Goal: Information Seeking & Learning: Understand process/instructions

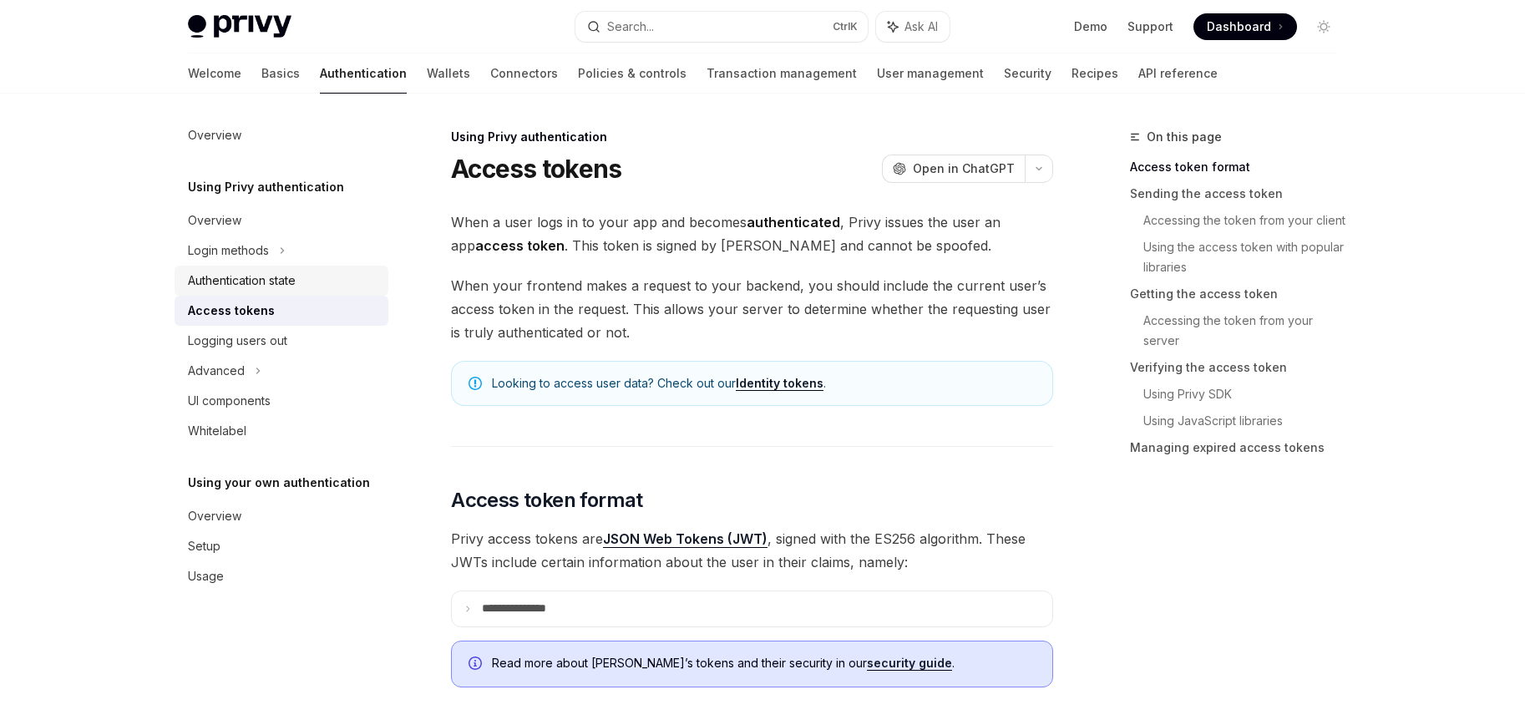
click at [291, 279] on div "Authentication state" at bounding box center [242, 281] width 108 height 20
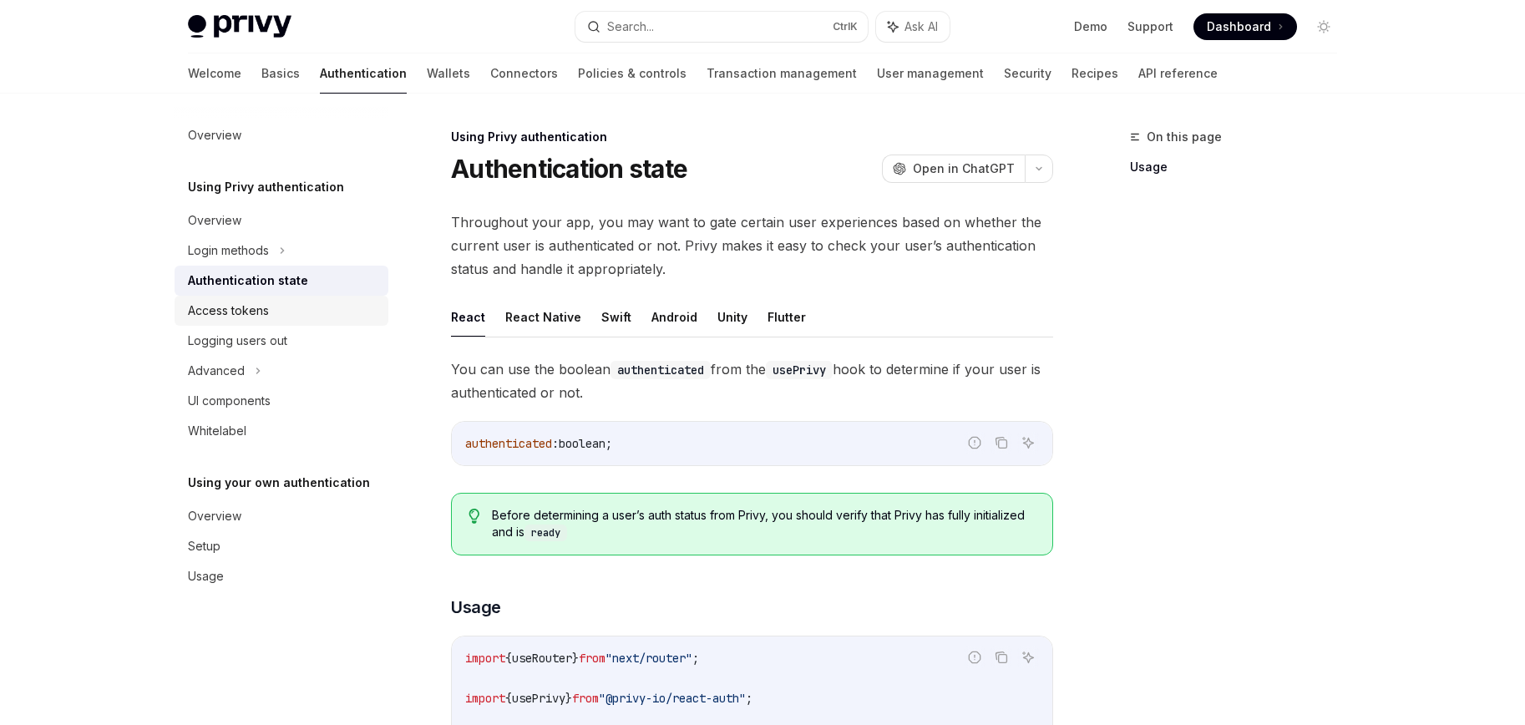
click at [279, 309] on div "Access tokens" at bounding box center [283, 311] width 190 height 20
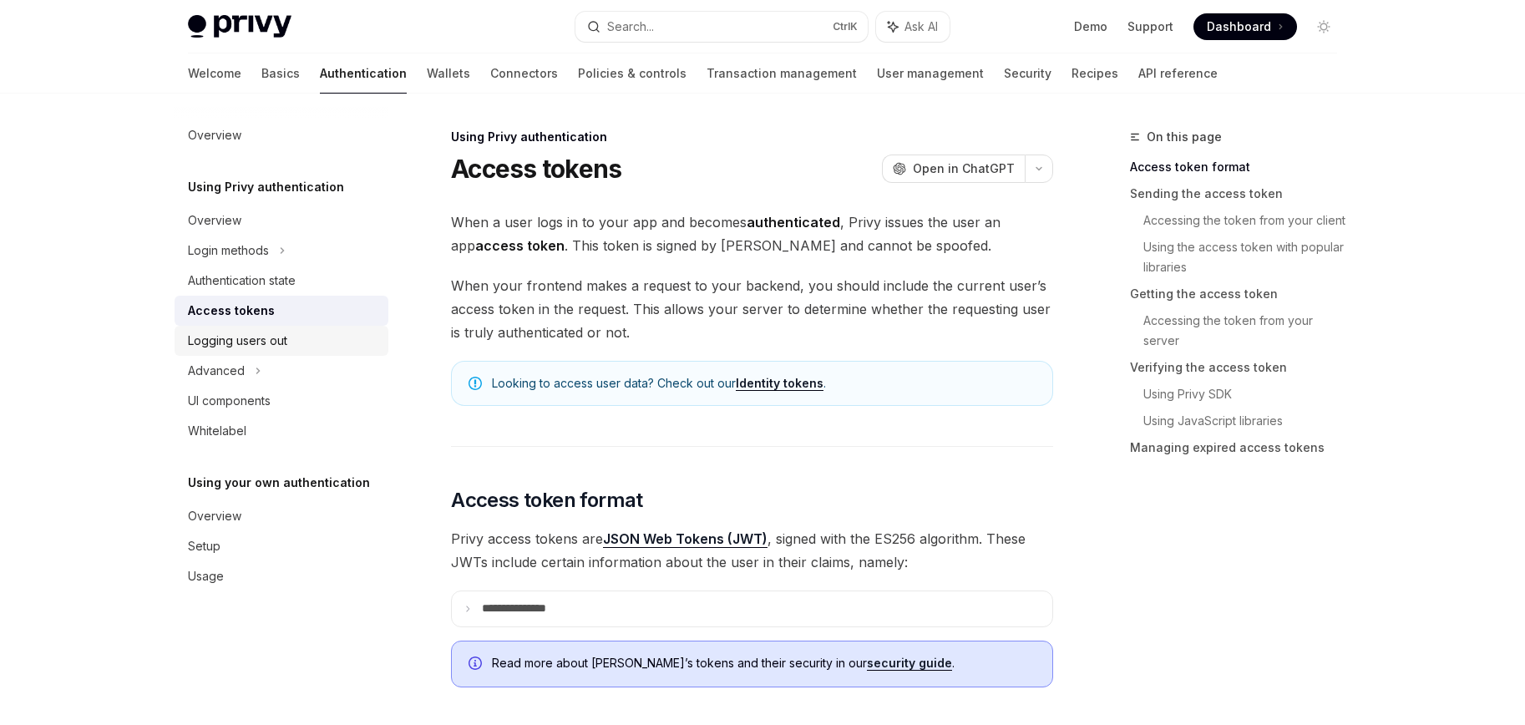
click at [273, 337] on div "Logging users out" at bounding box center [237, 341] width 99 height 20
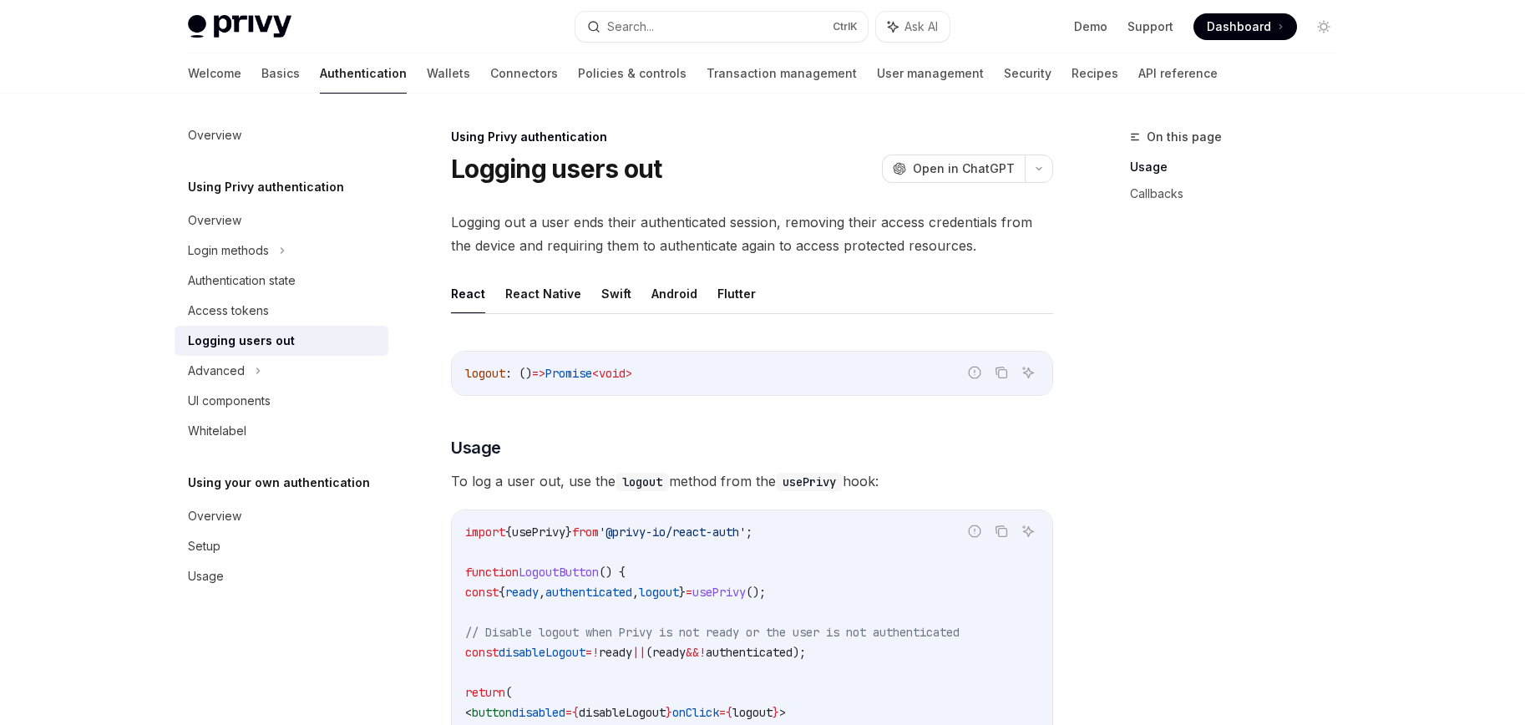
click at [269, 351] on link "Logging users out" at bounding box center [282, 341] width 214 height 30
click at [248, 377] on div "Advanced" at bounding box center [282, 371] width 214 height 30
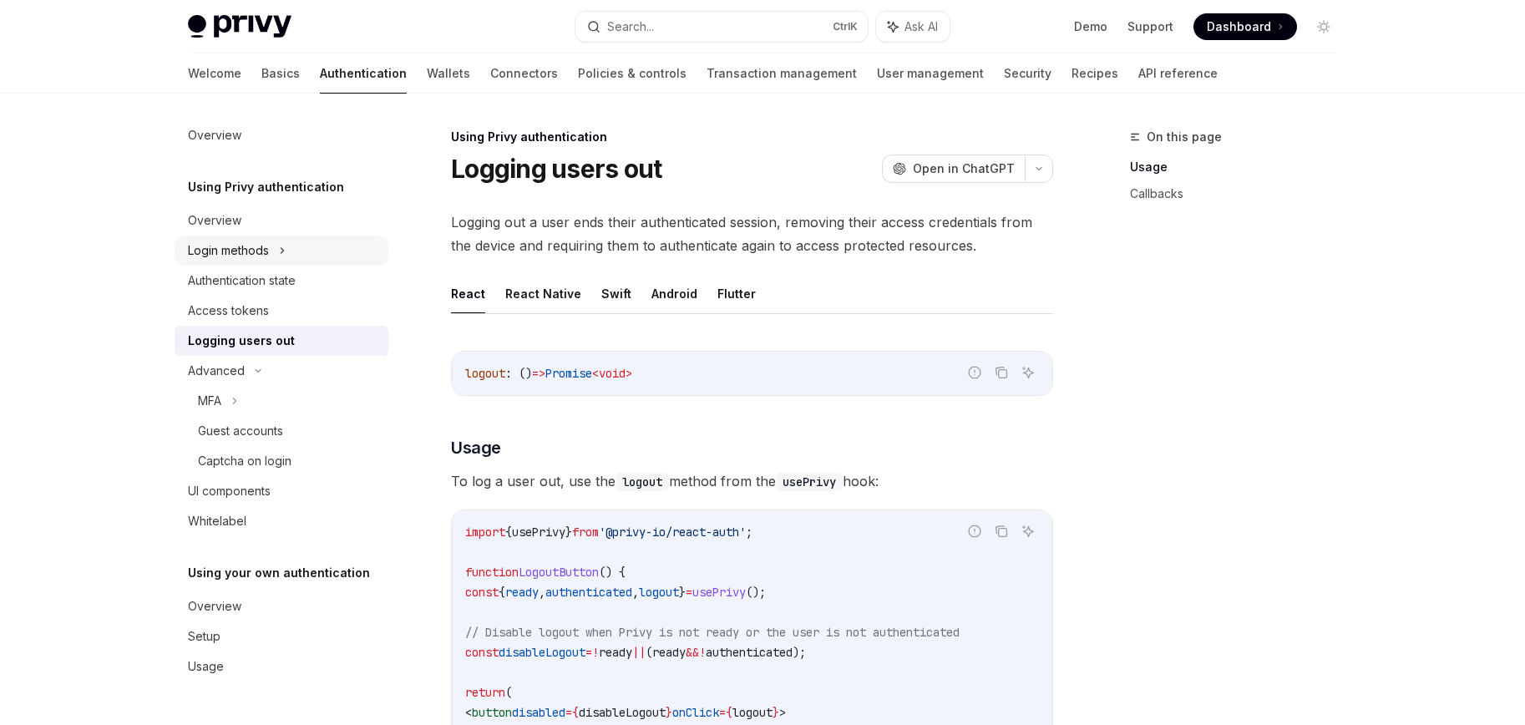
click at [281, 247] on icon at bounding box center [282, 251] width 7 height 20
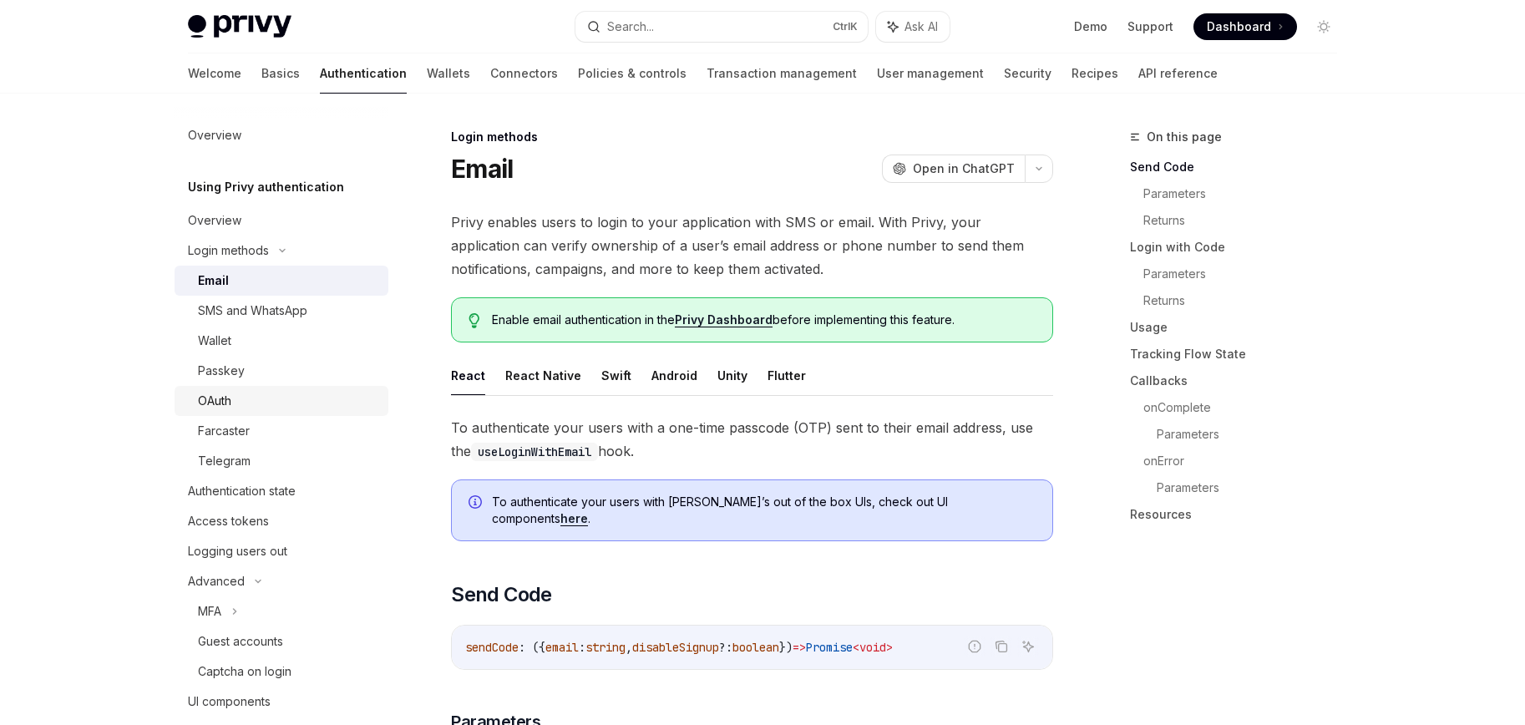
click at [266, 398] on div "OAuth" at bounding box center [288, 401] width 180 height 20
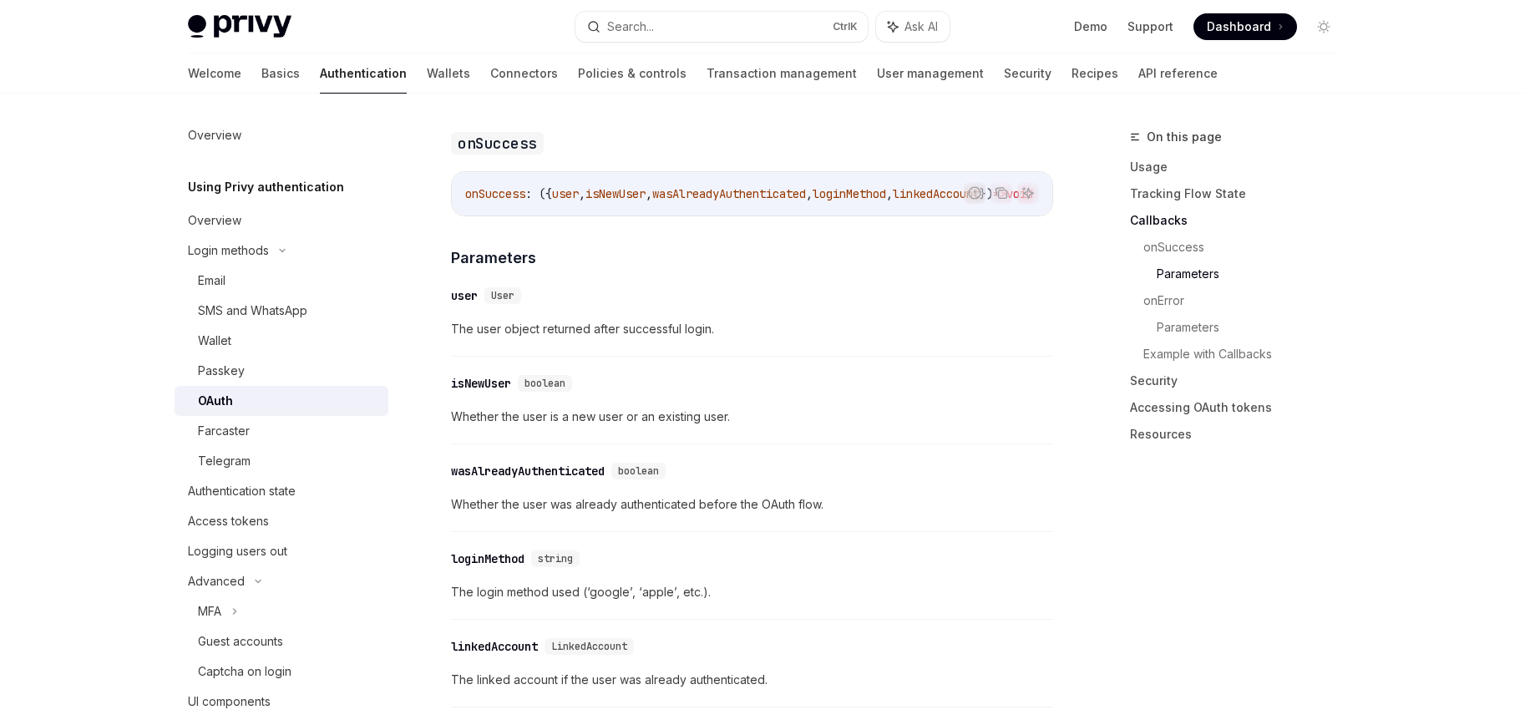
scroll to position [2088, 0]
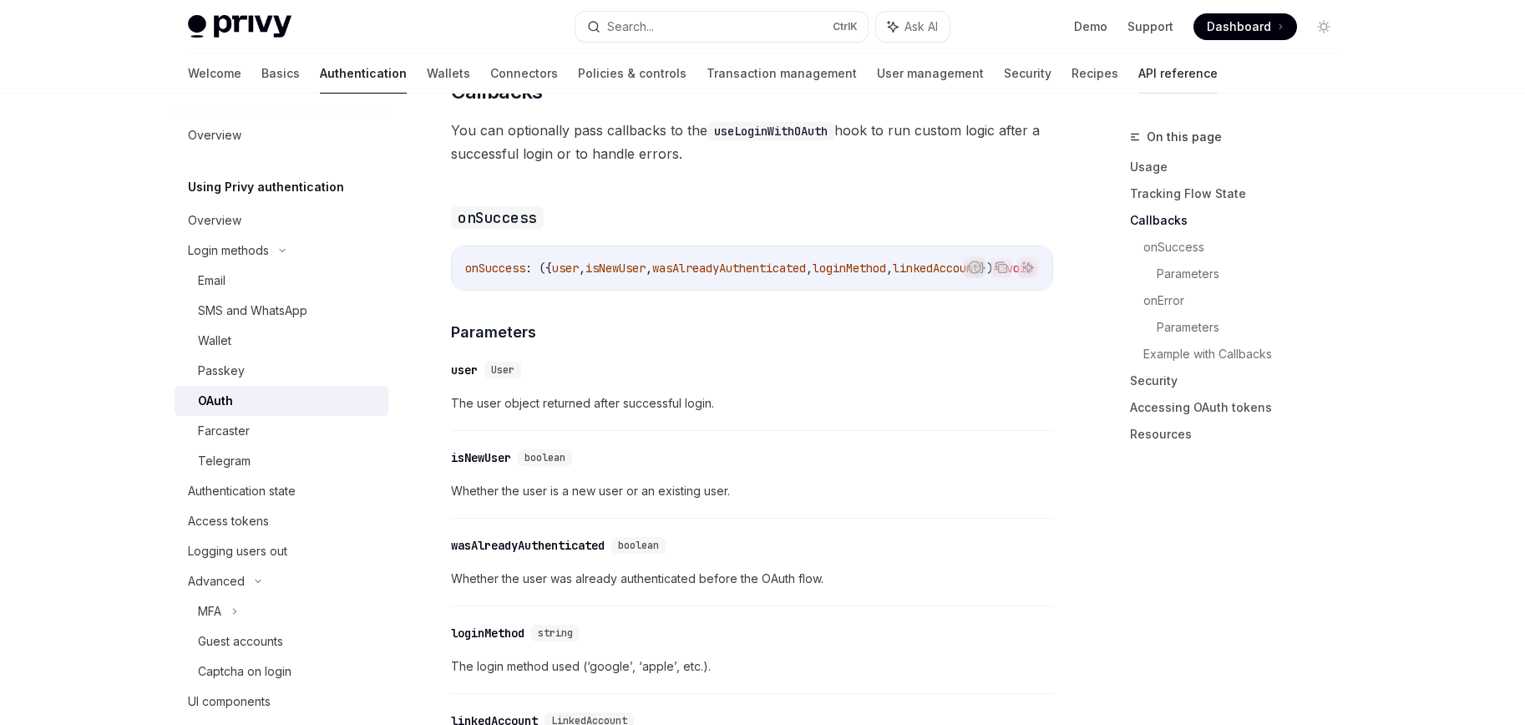
click at [1138, 79] on link "API reference" at bounding box center [1177, 73] width 79 height 40
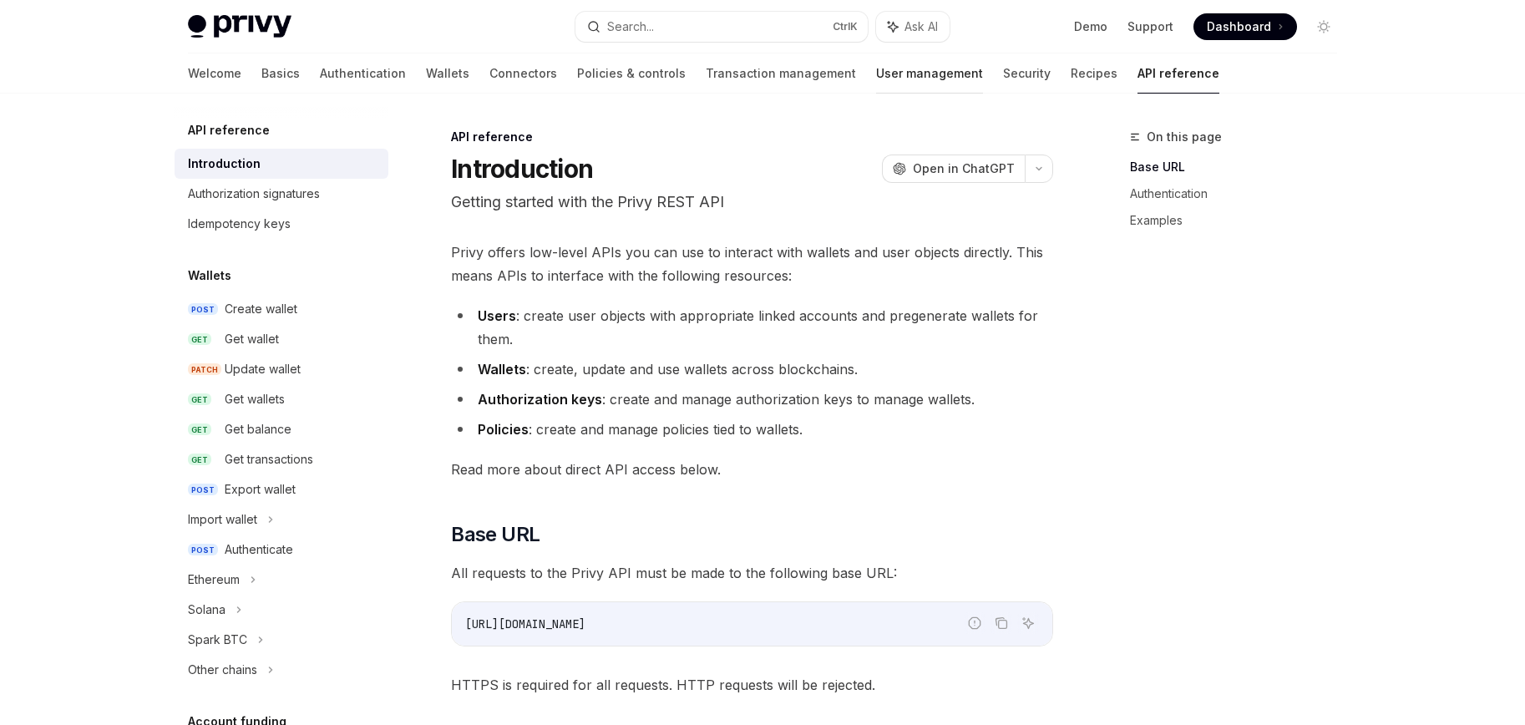
click at [876, 79] on link "User management" at bounding box center [929, 73] width 107 height 40
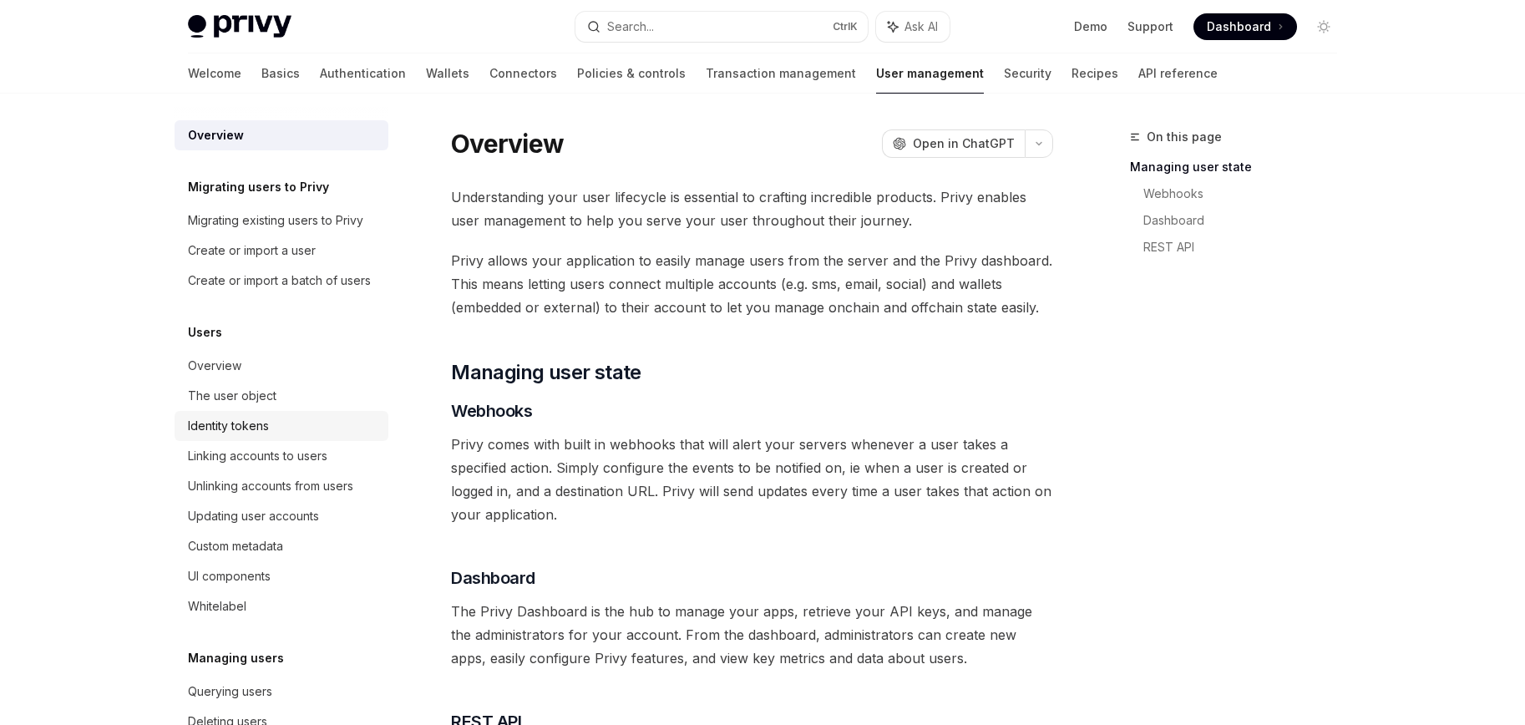
click at [265, 441] on link "Identity tokens" at bounding box center [282, 426] width 214 height 30
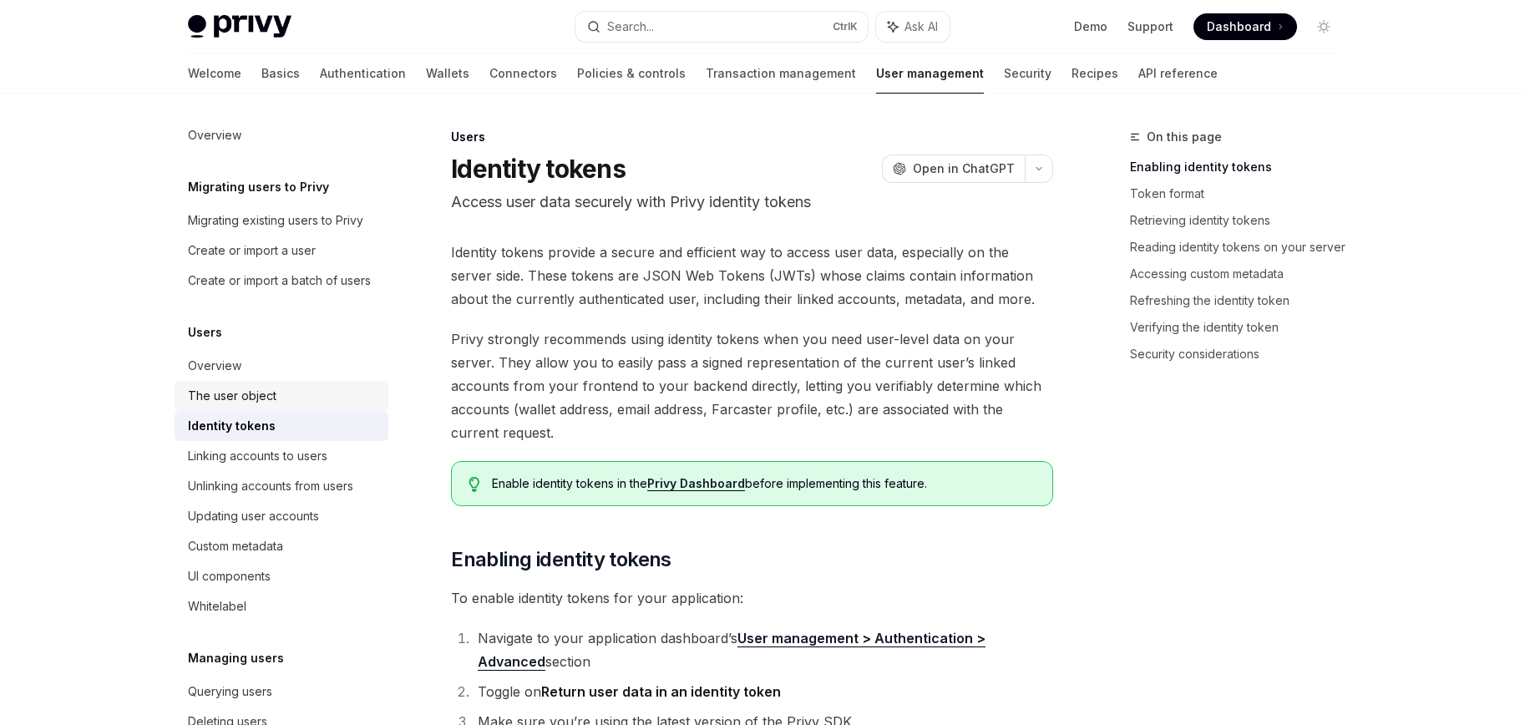
click at [251, 406] on div "The user object" at bounding box center [232, 396] width 89 height 20
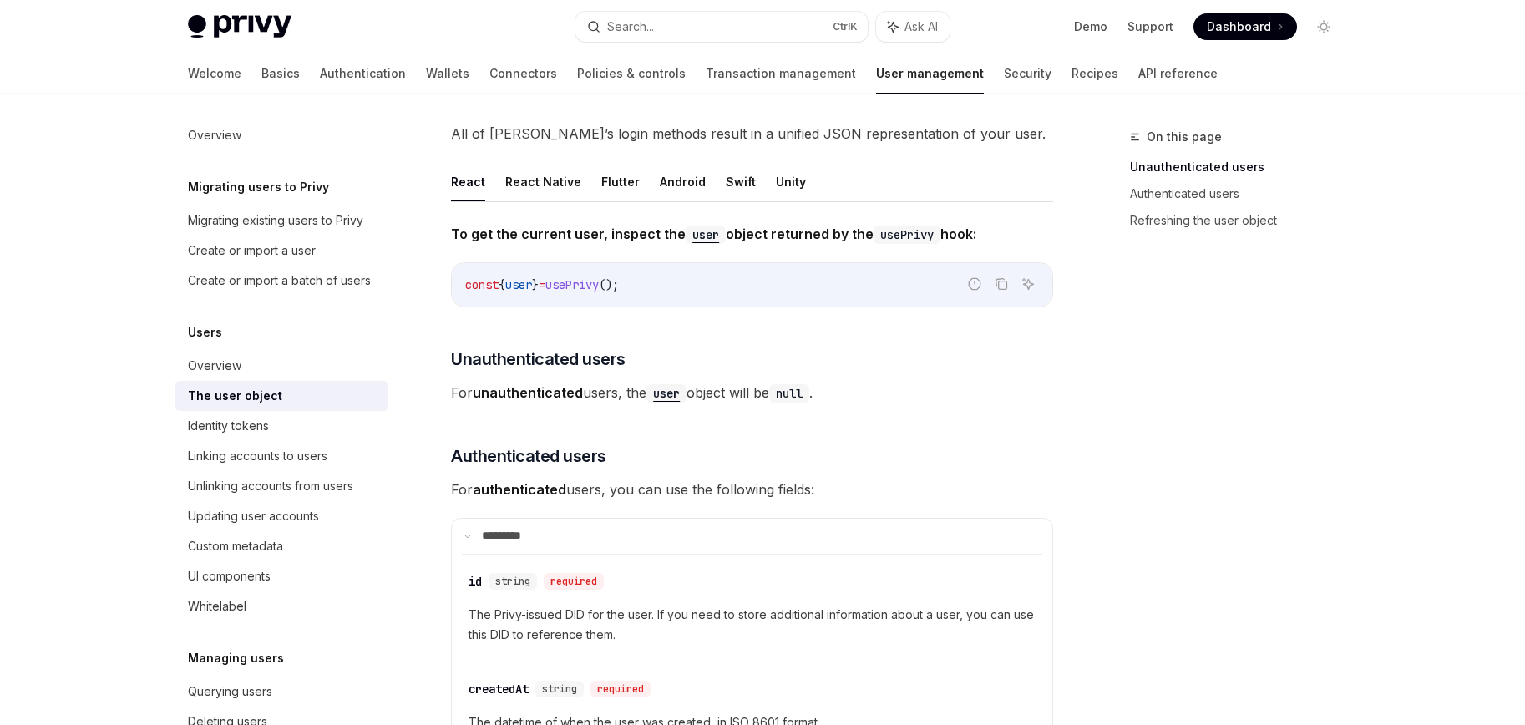
scroll to position [167, 0]
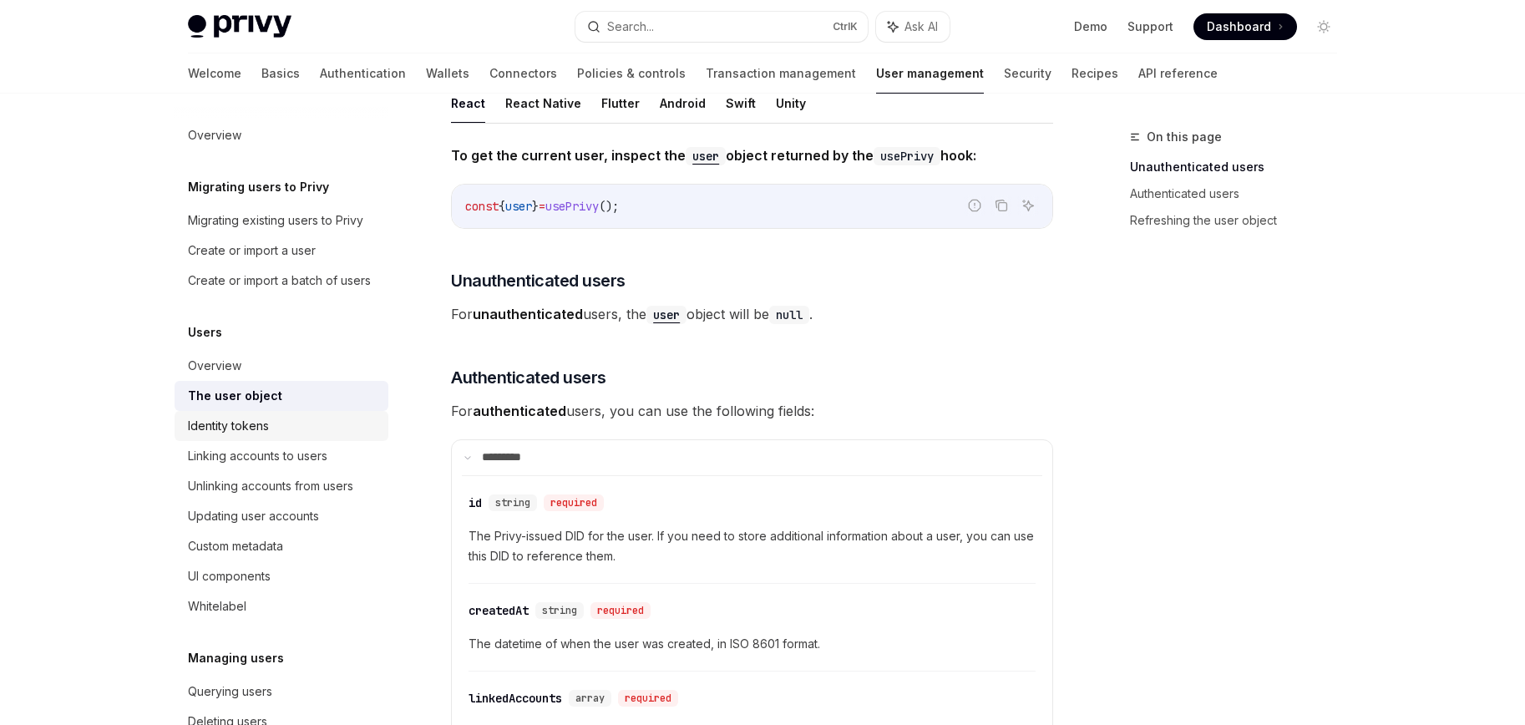
click at [256, 436] on div "Identity tokens" at bounding box center [228, 426] width 81 height 20
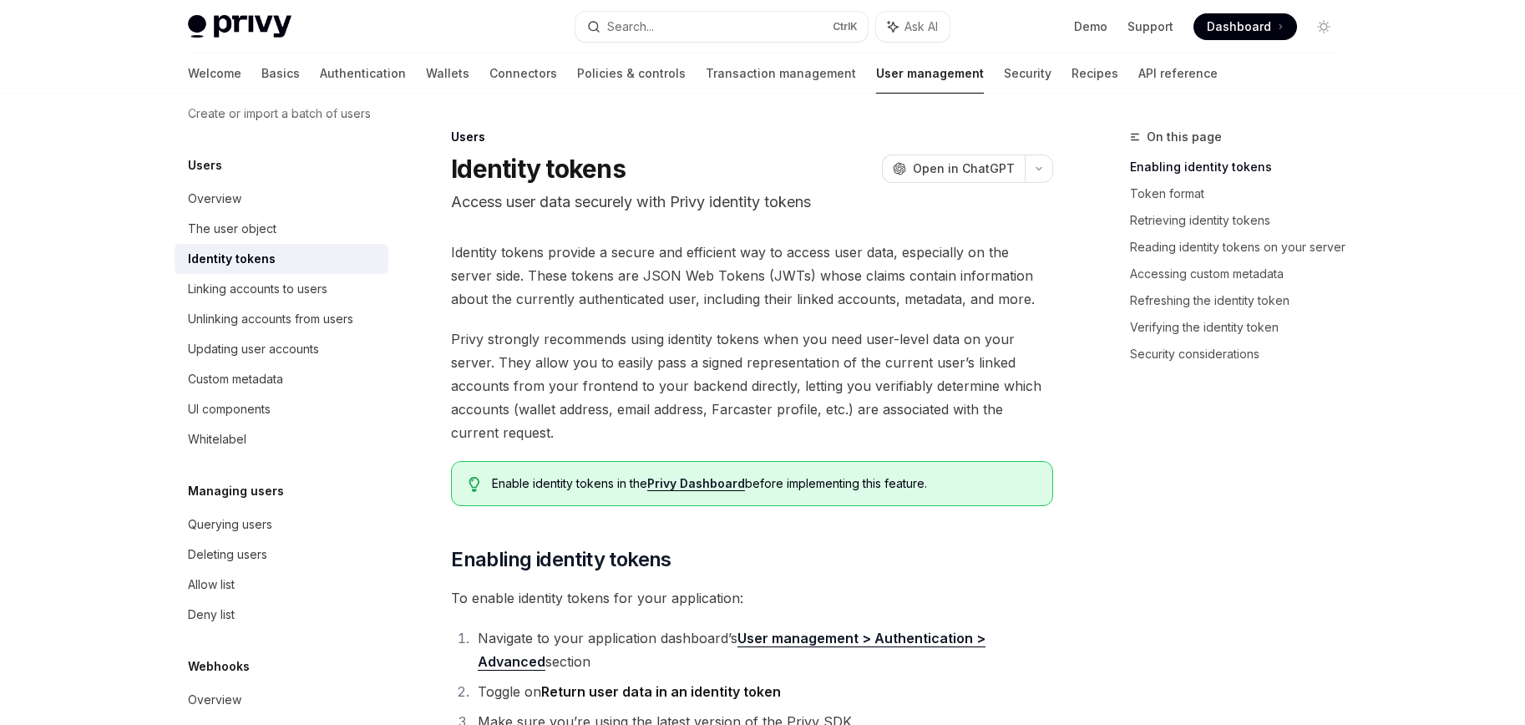
scroll to position [241, 0]
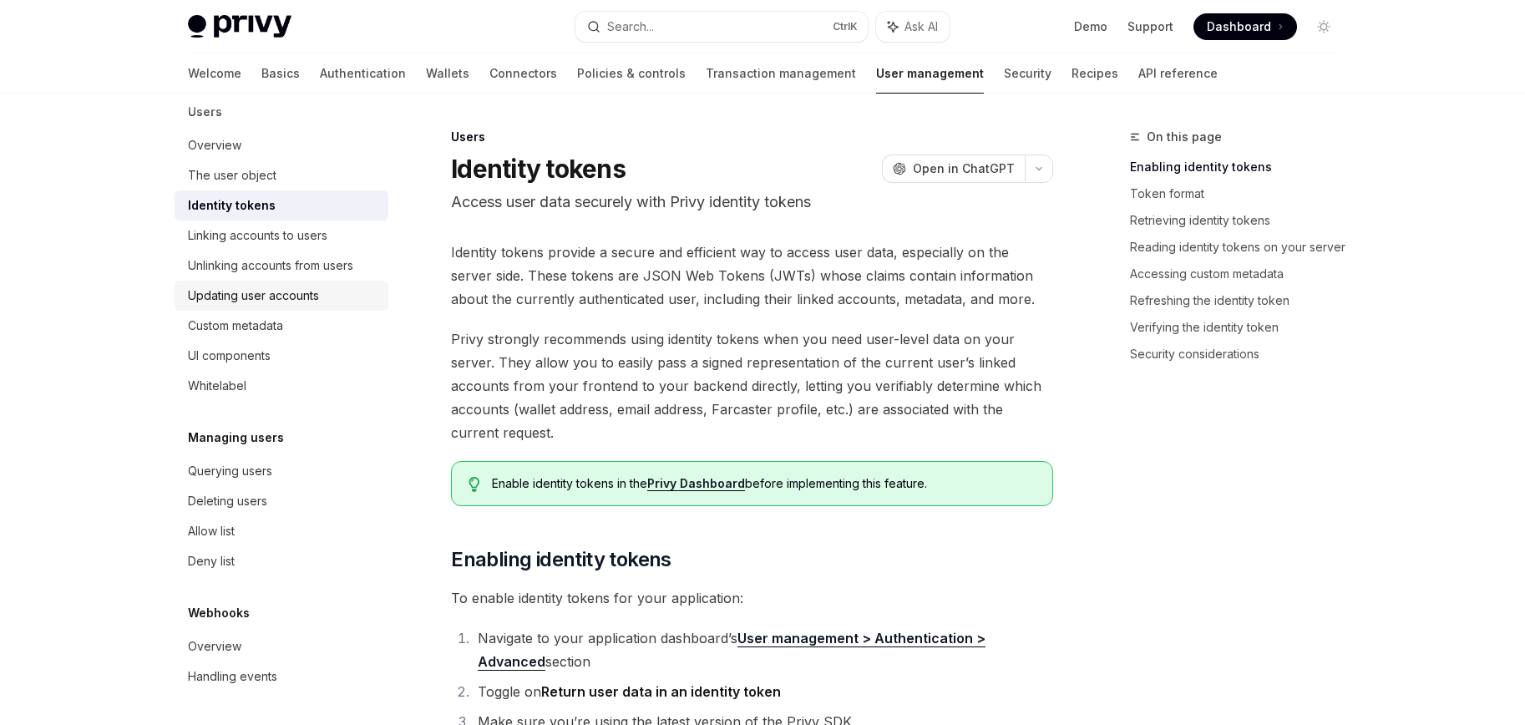
click at [296, 298] on div "Updating user accounts" at bounding box center [253, 296] width 131 height 20
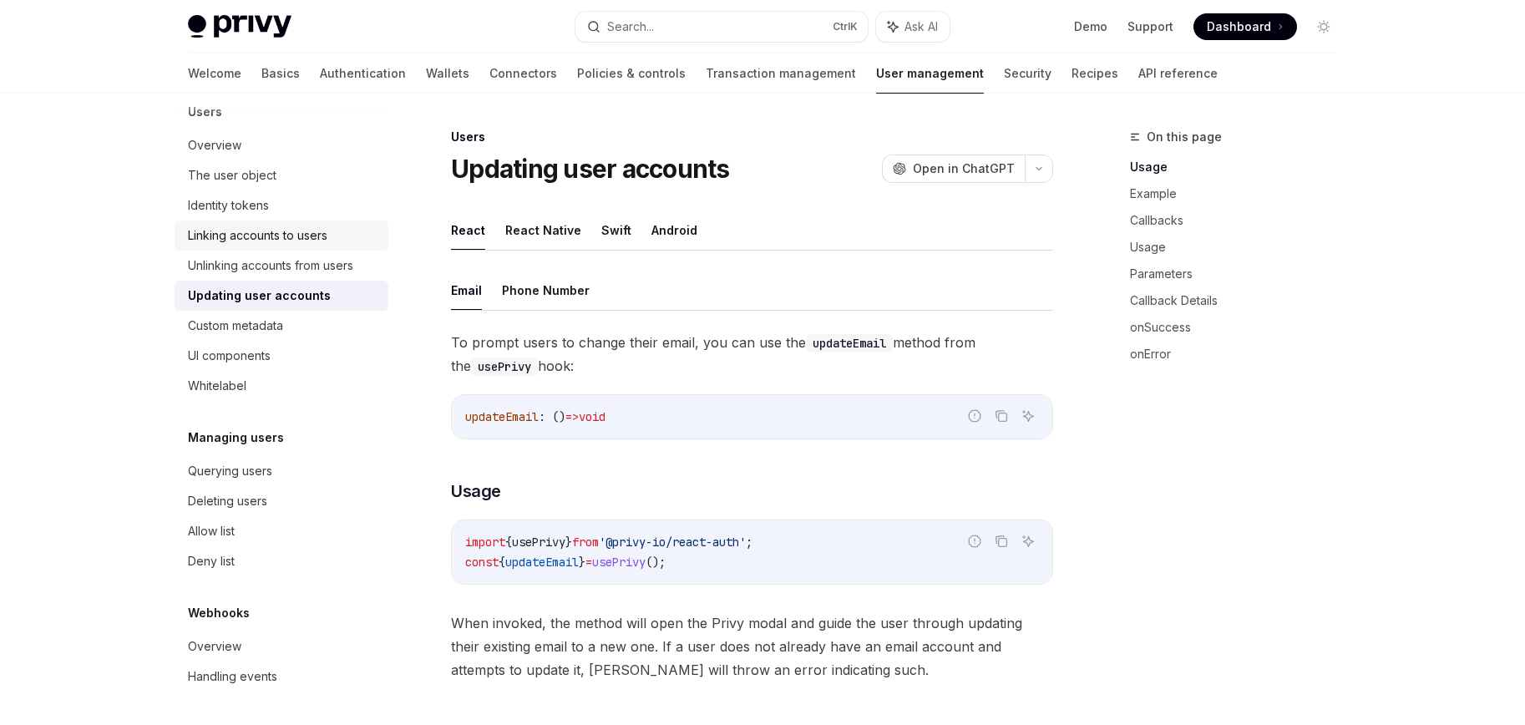
click at [292, 246] on link "Linking accounts to users" at bounding box center [282, 236] width 214 height 30
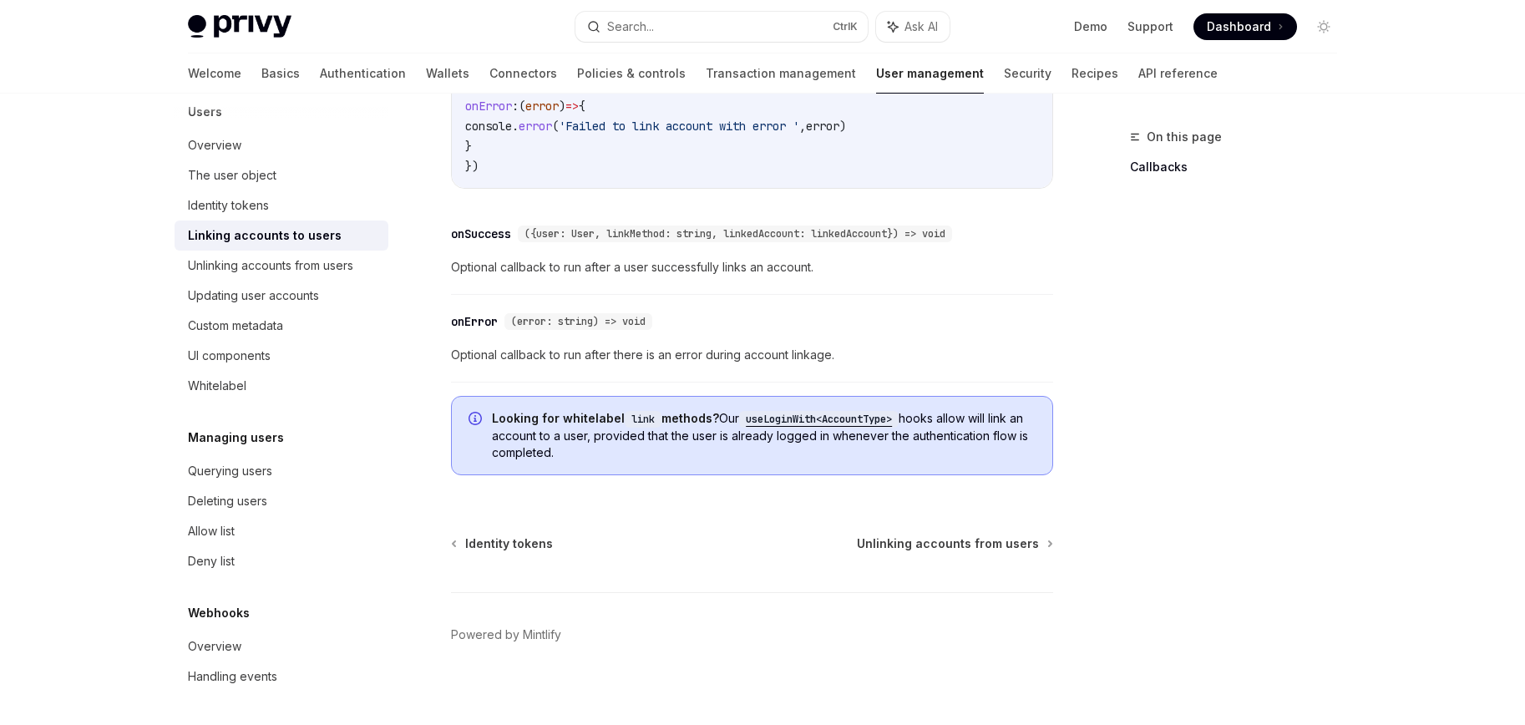
scroll to position [1990, 0]
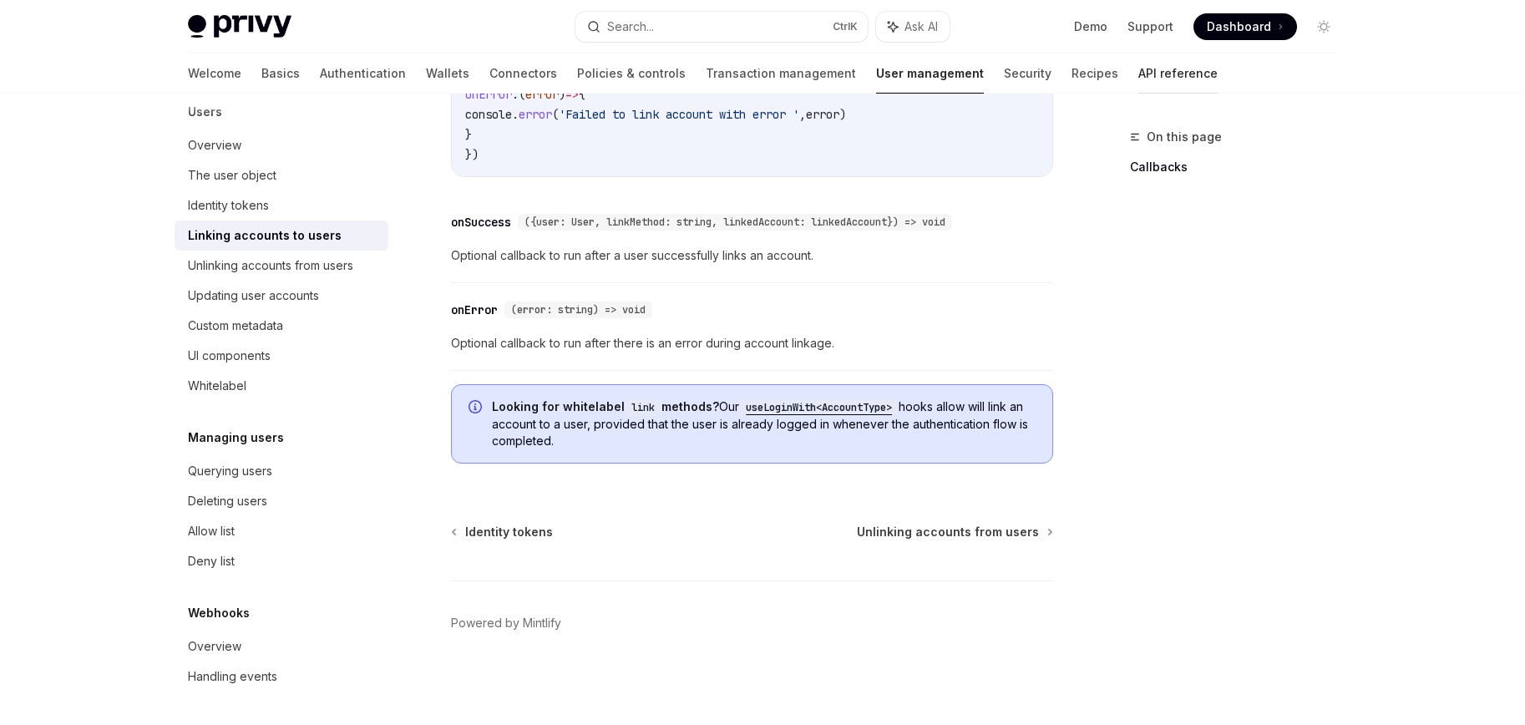
click at [1138, 79] on link "API reference" at bounding box center [1177, 73] width 79 height 40
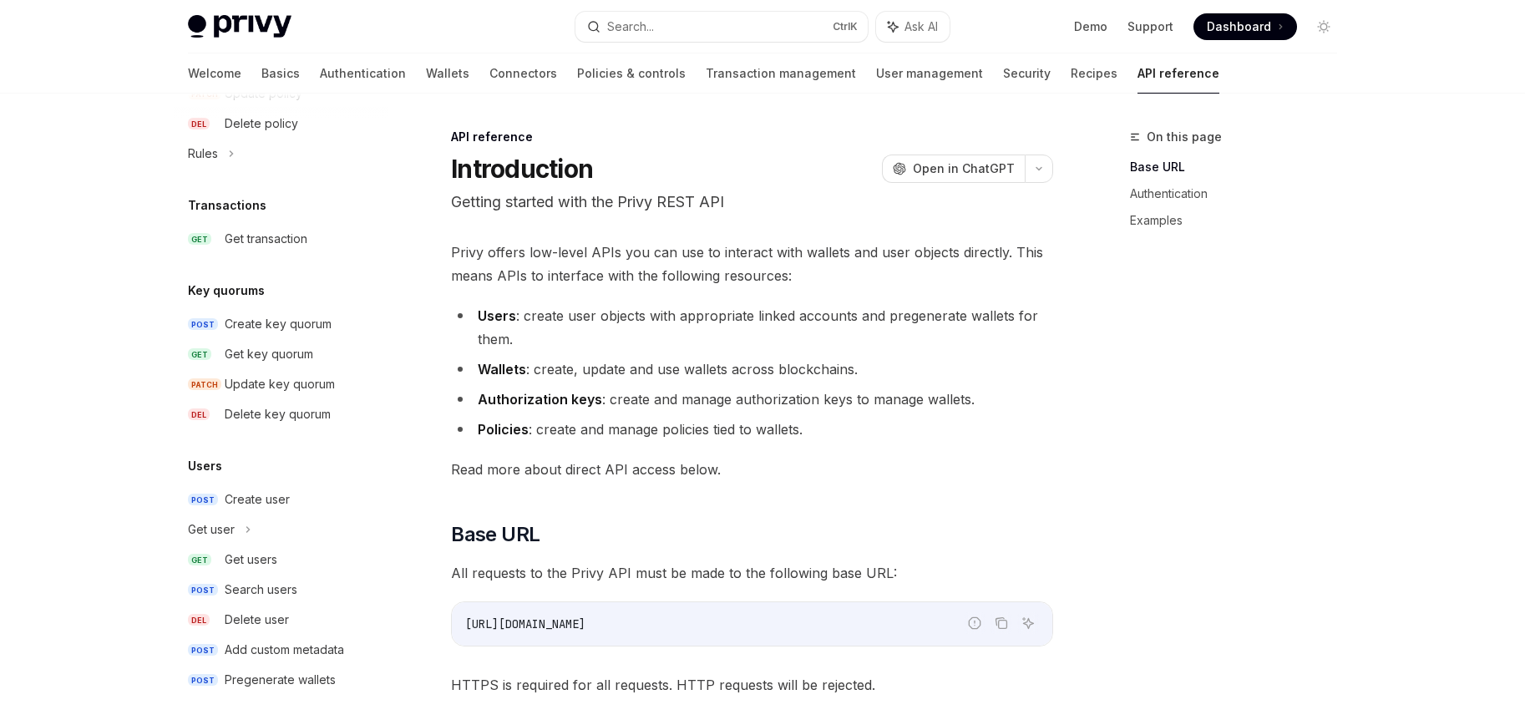
scroll to position [1031, 0]
click at [249, 532] on icon at bounding box center [248, 526] width 7 height 20
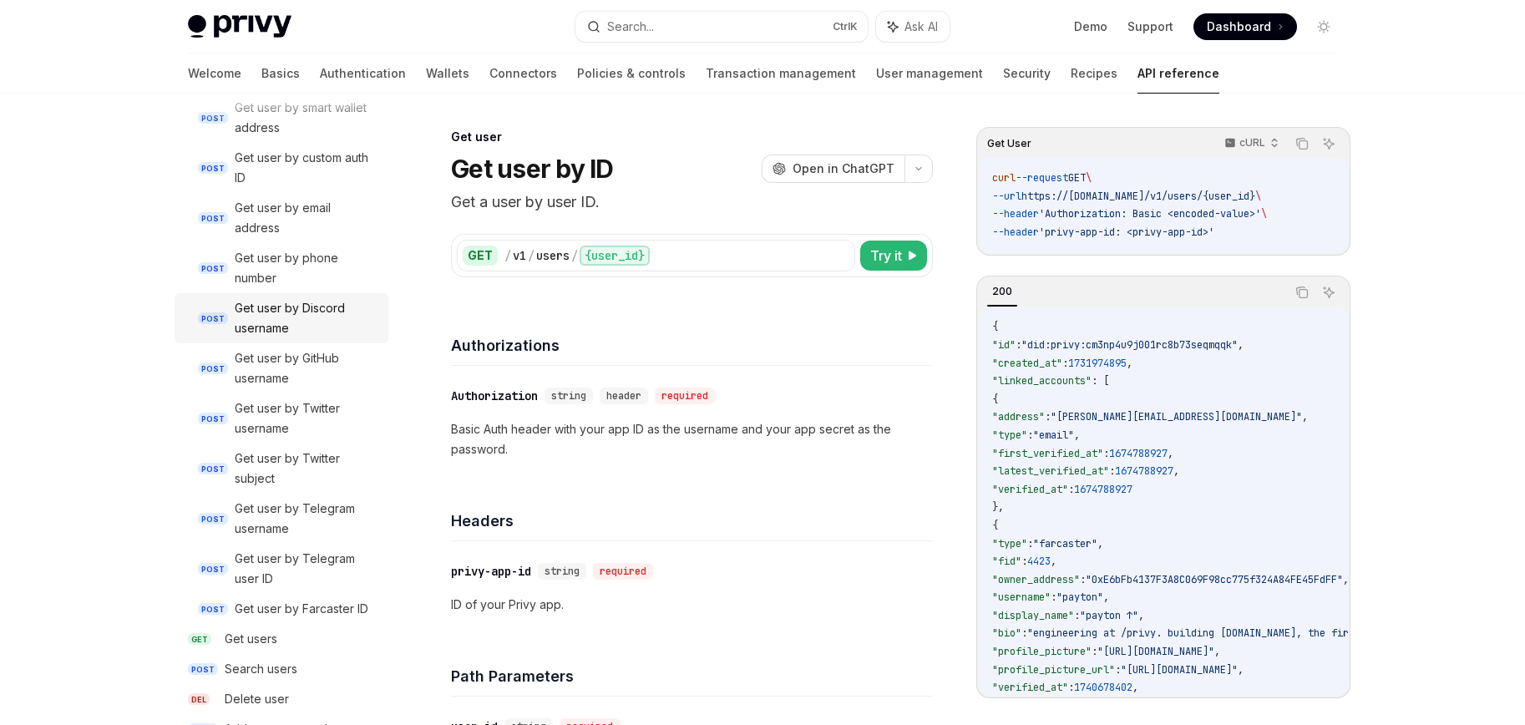
scroll to position [1615, 0]
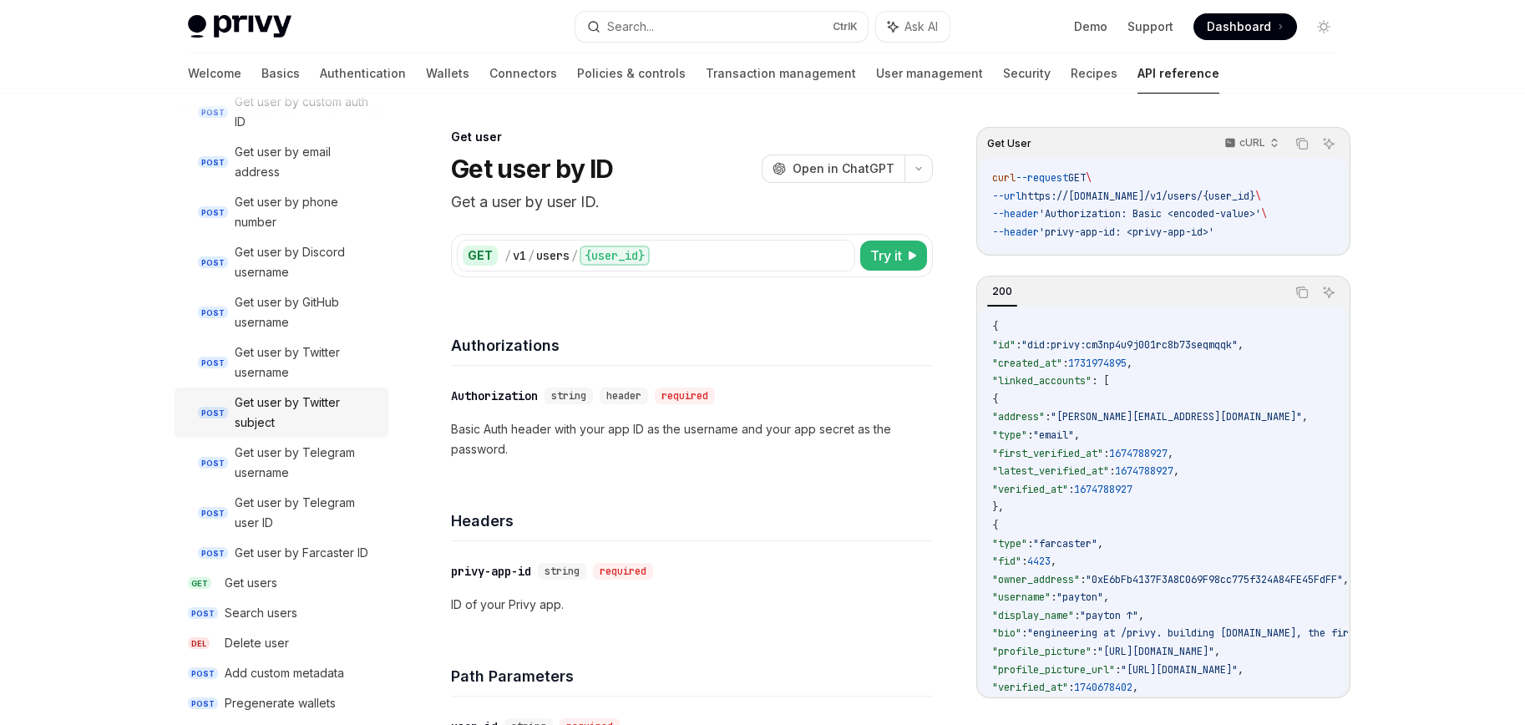
click at [275, 392] on link "POST Get user by Twitter subject" at bounding box center [282, 413] width 214 height 50
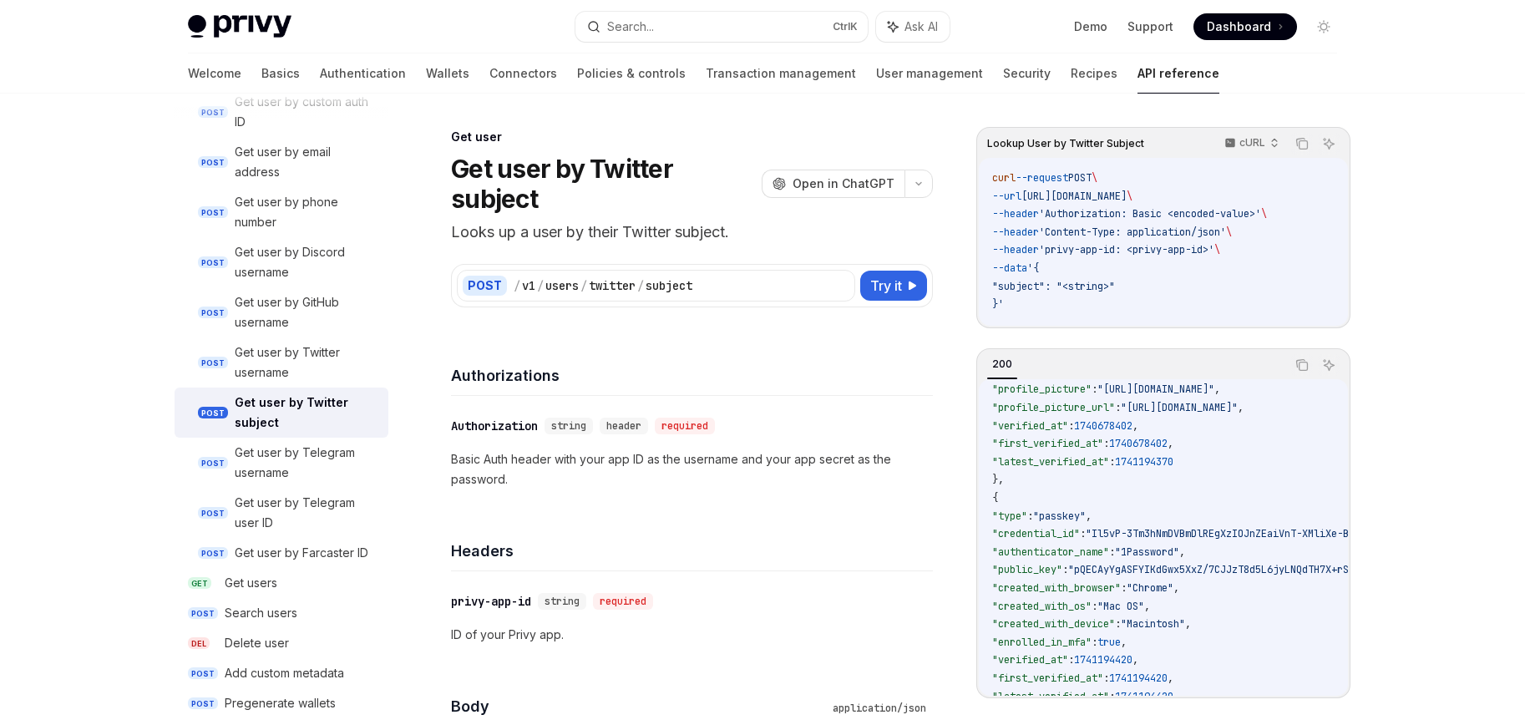
scroll to position [418, 0]
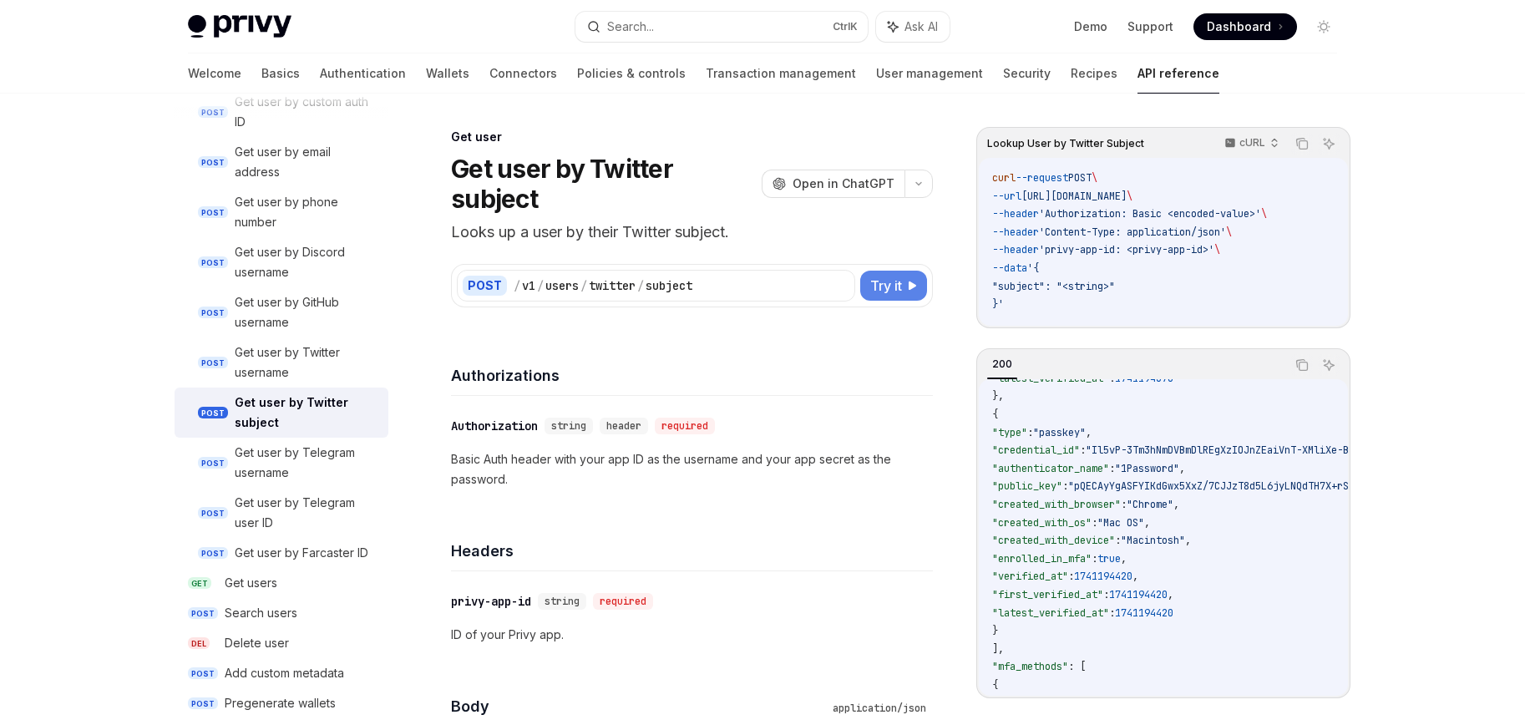
click at [890, 287] on span "Try it" at bounding box center [886, 286] width 32 height 20
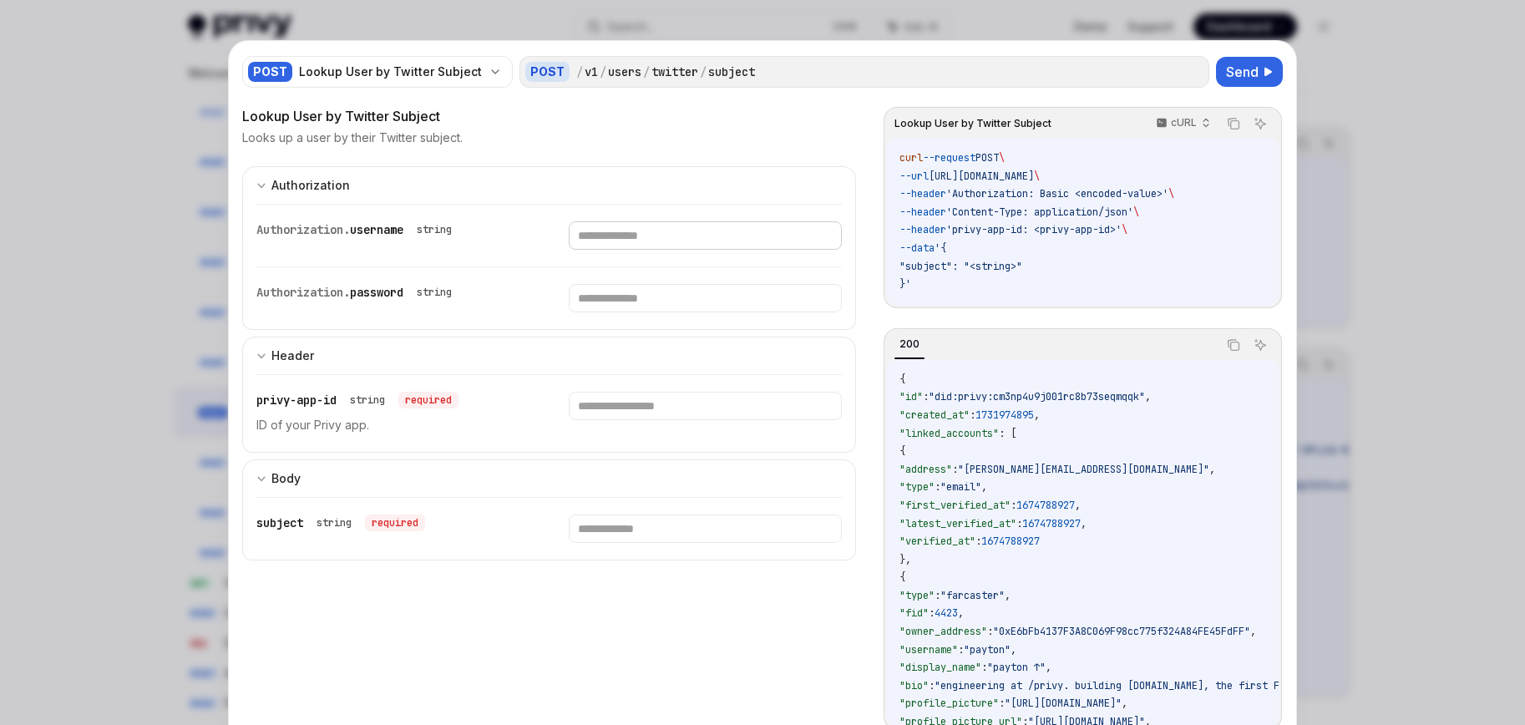
click at [621, 230] on input "text" at bounding box center [705, 235] width 272 height 28
drag, startPoint x: 1348, startPoint y: 169, endPoint x: 1291, endPoint y: 183, distance: 58.5
click at [1348, 169] on div at bounding box center [762, 362] width 1525 height 725
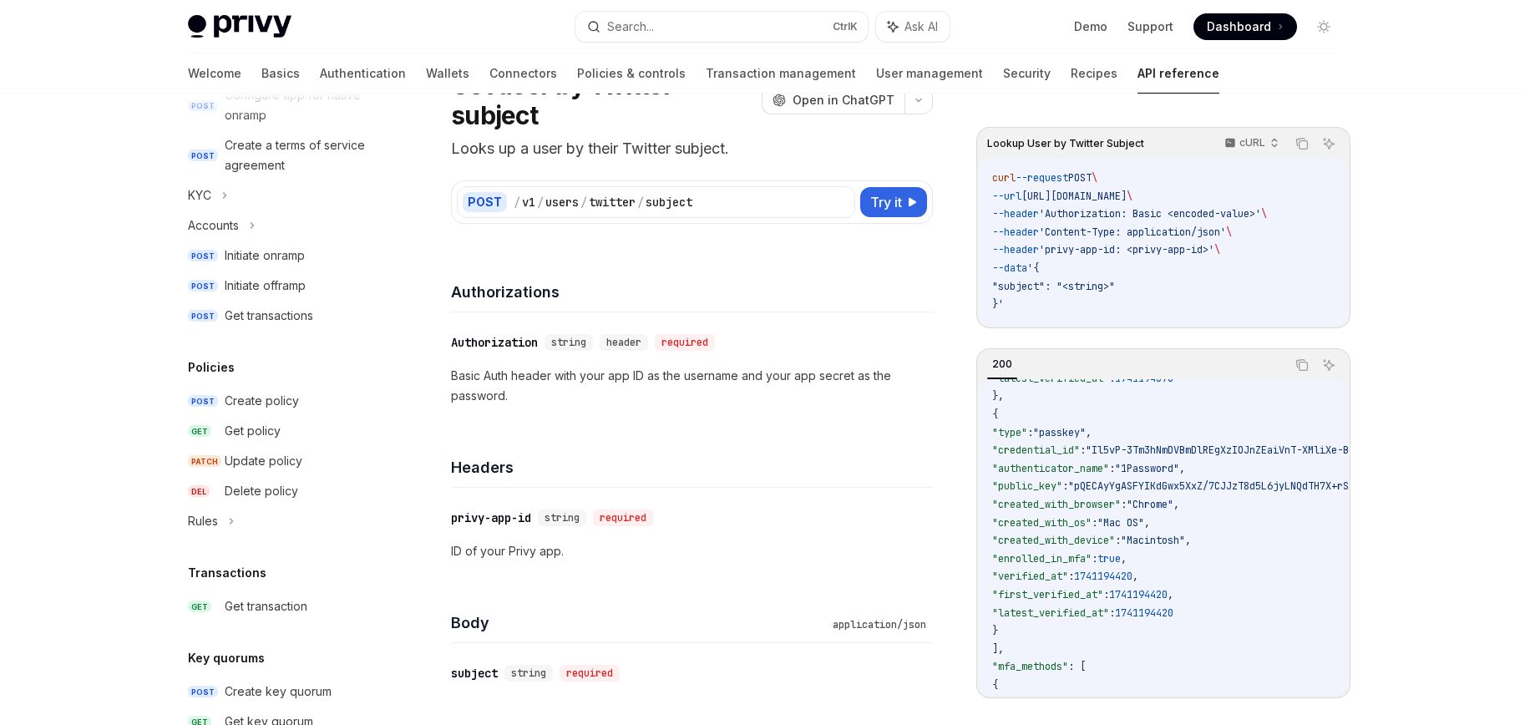
scroll to position [576, 0]
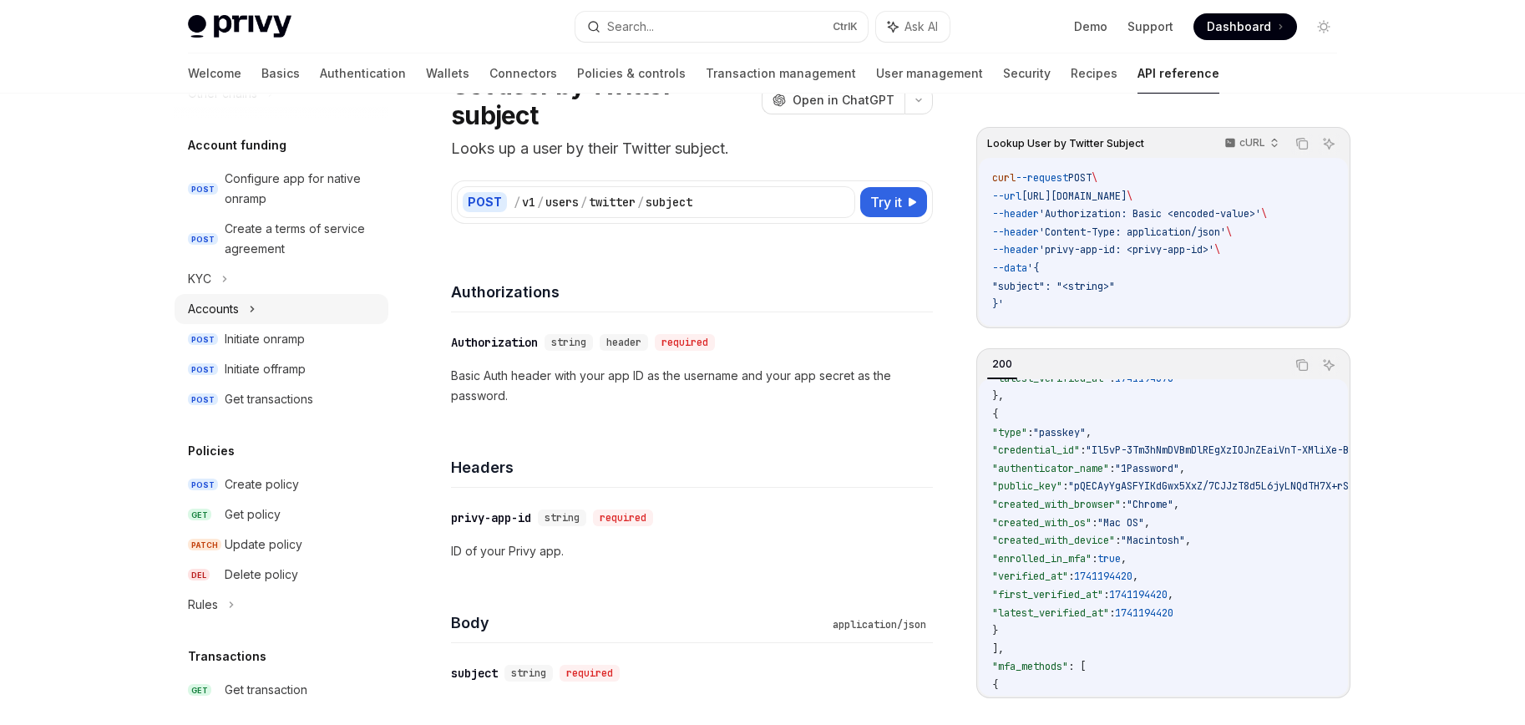
click at [259, 311] on div "Accounts" at bounding box center [282, 309] width 214 height 30
type textarea "*"
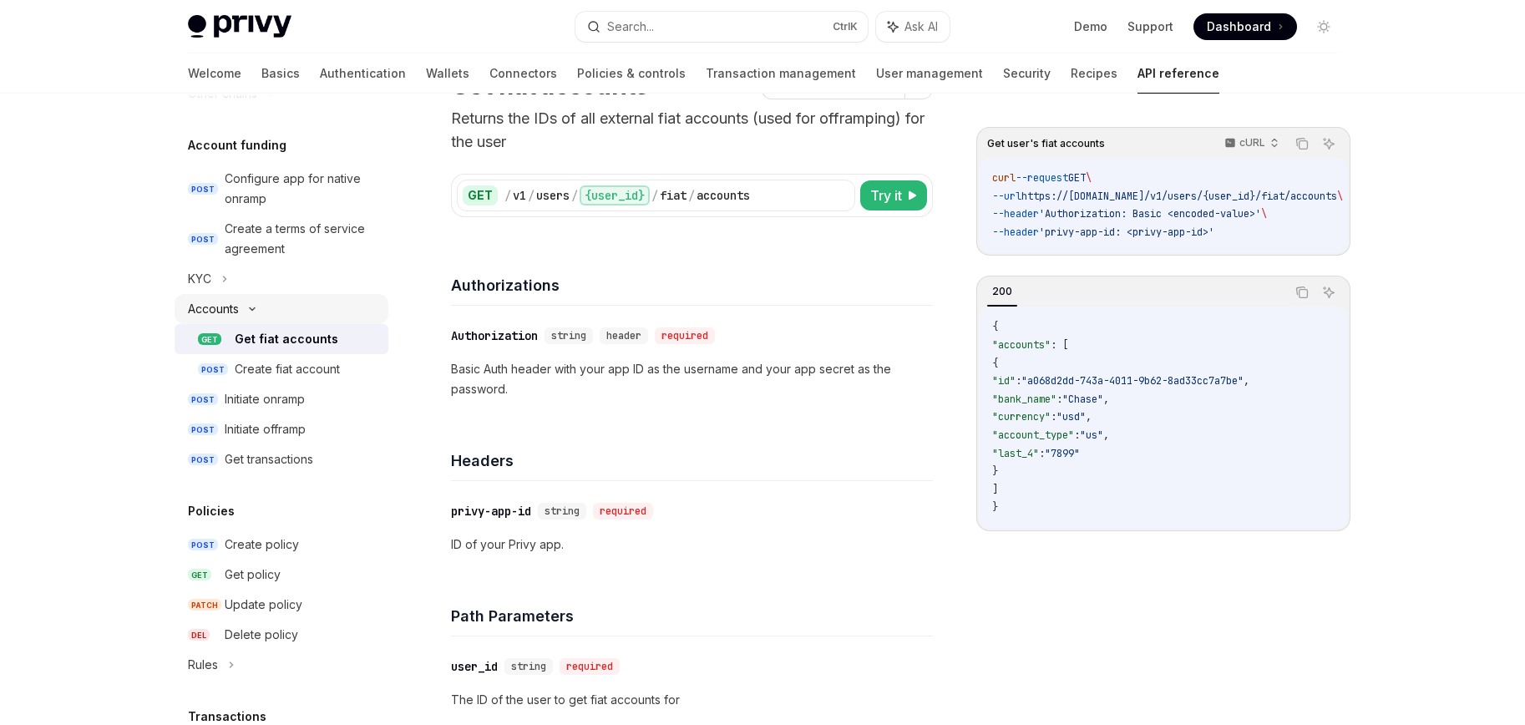
click at [260, 307] on icon at bounding box center [252, 309] width 20 height 7
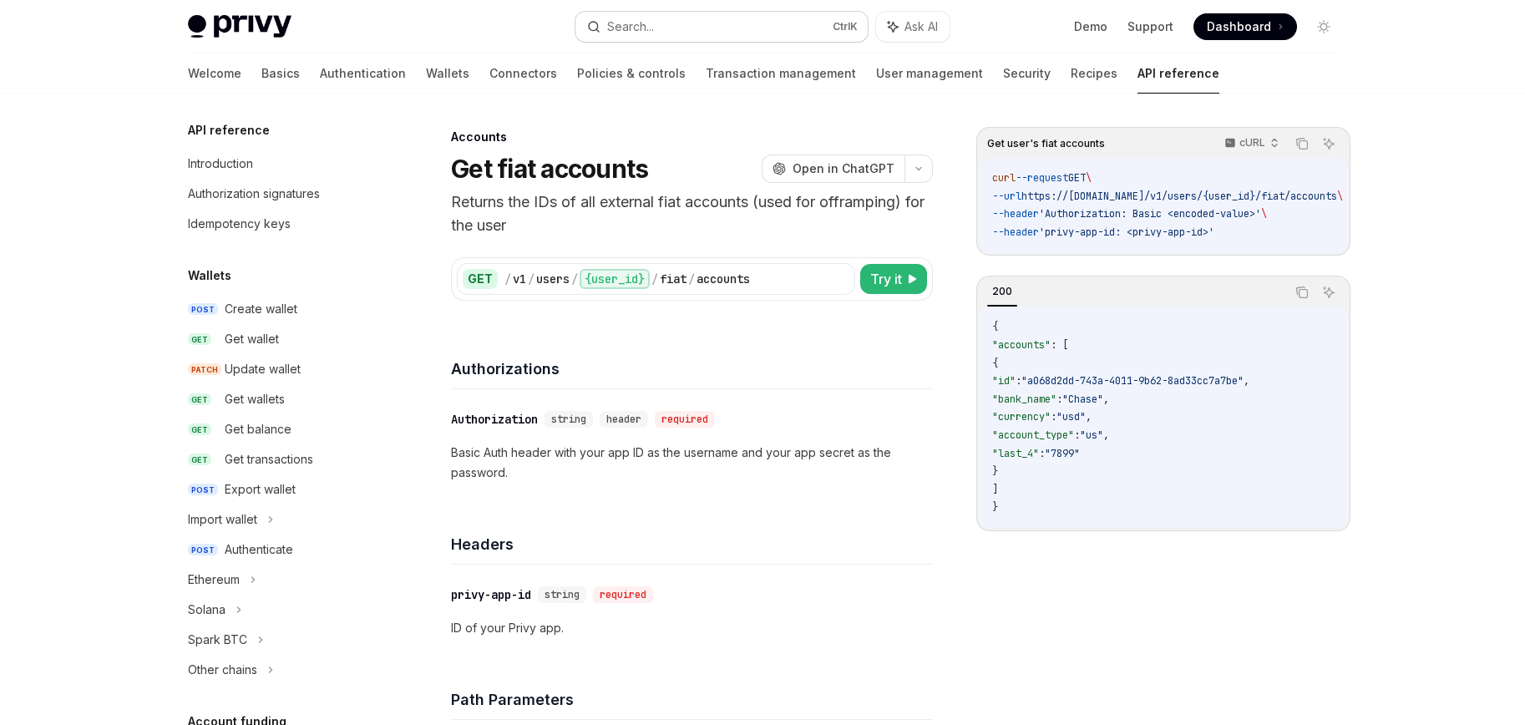
click at [675, 22] on button "Search... Ctrl K" at bounding box center [721, 27] width 292 height 30
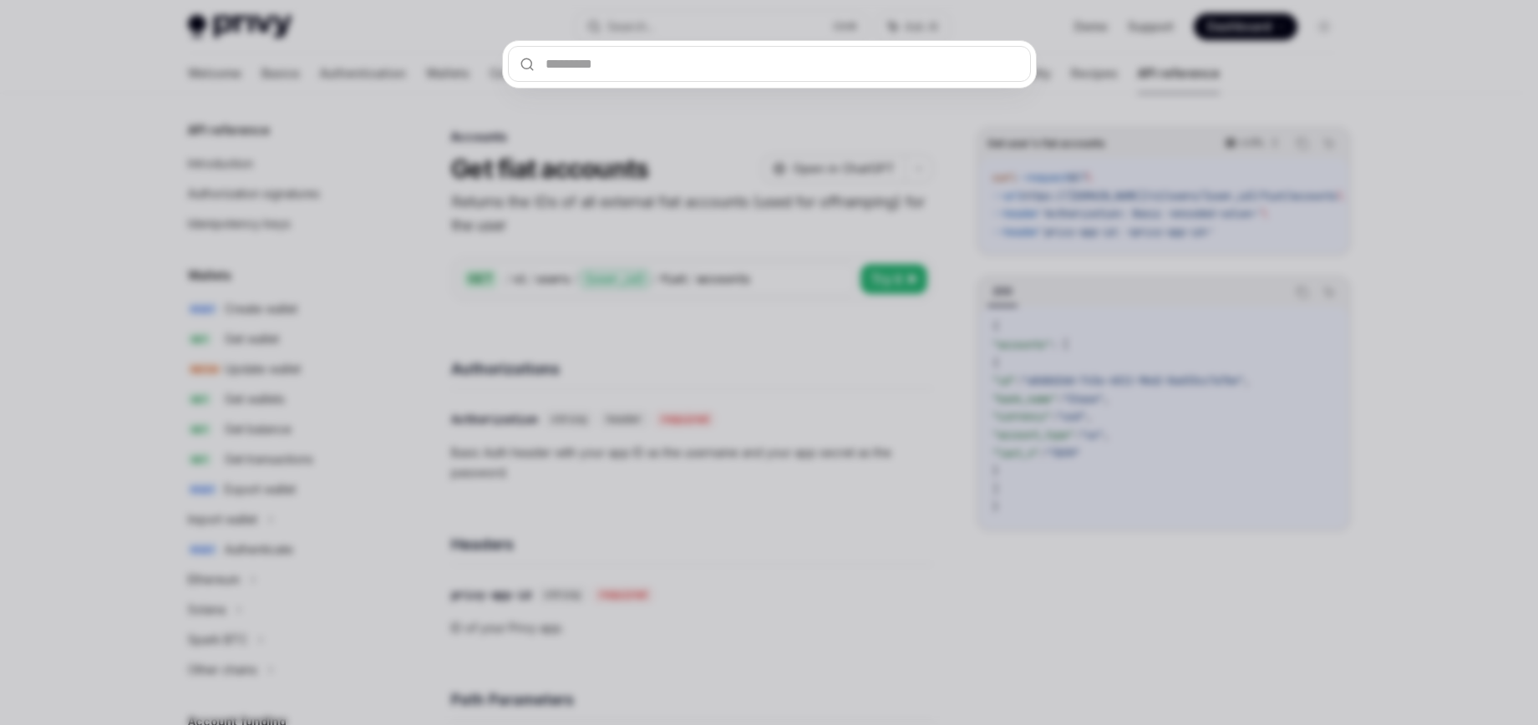
click at [494, 144] on div at bounding box center [769, 362] width 1538 height 725
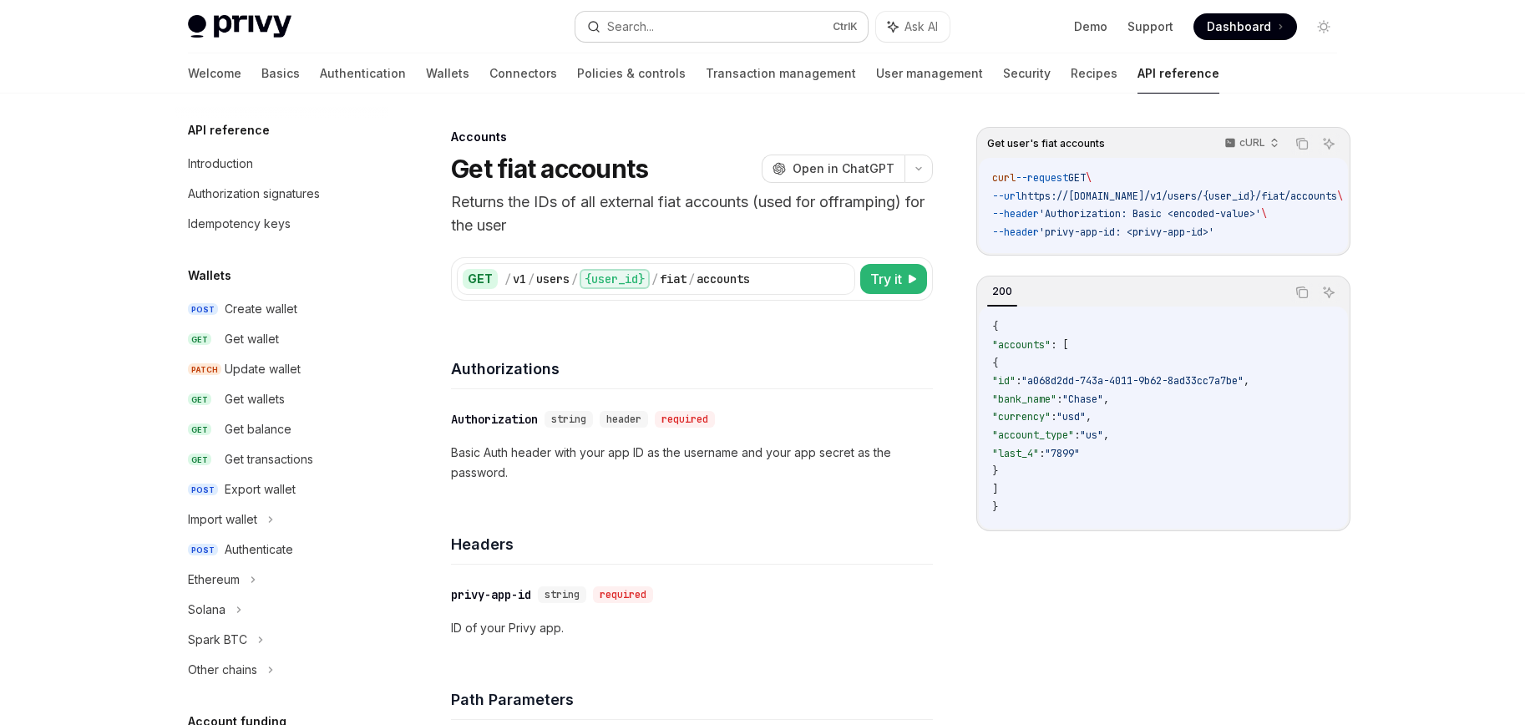
click at [641, 27] on div "Search..." at bounding box center [630, 27] width 47 height 20
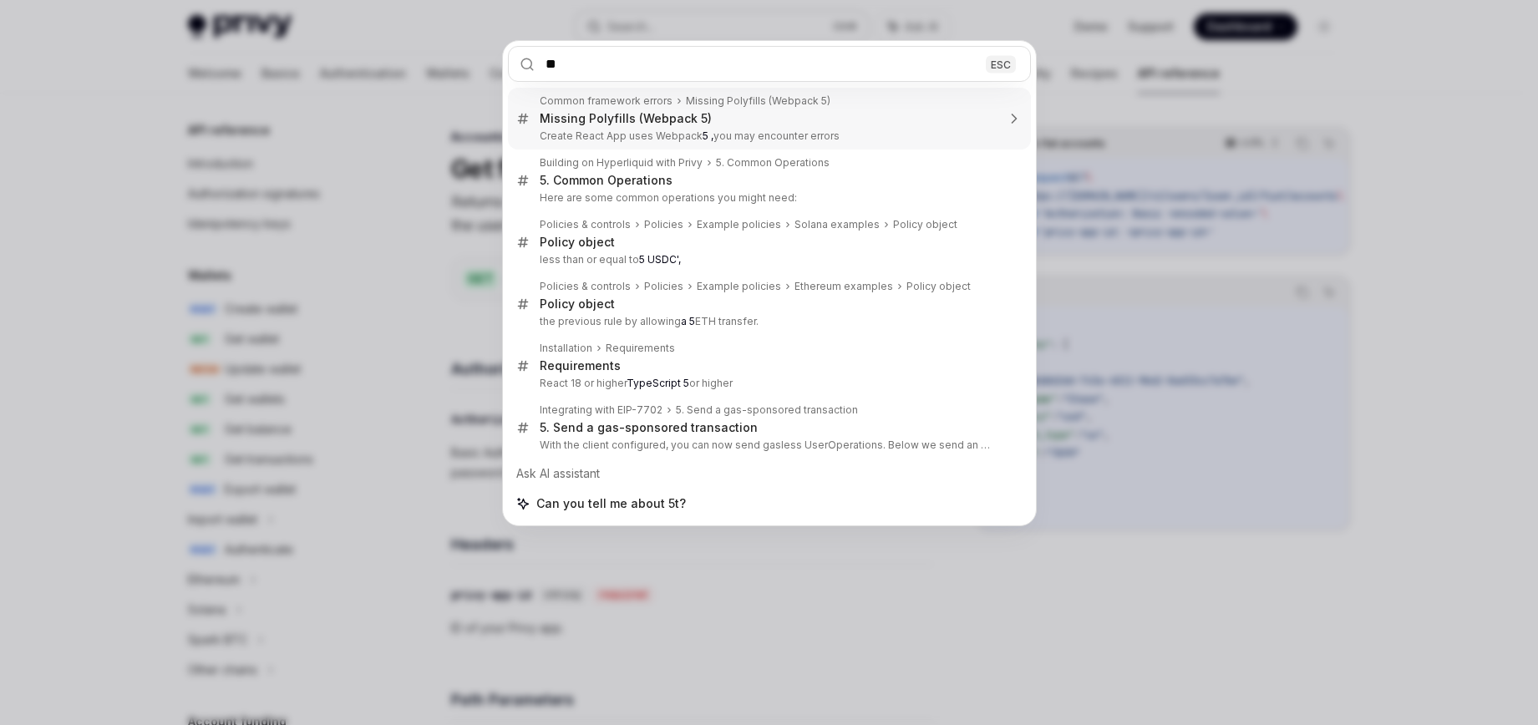
type input "*"
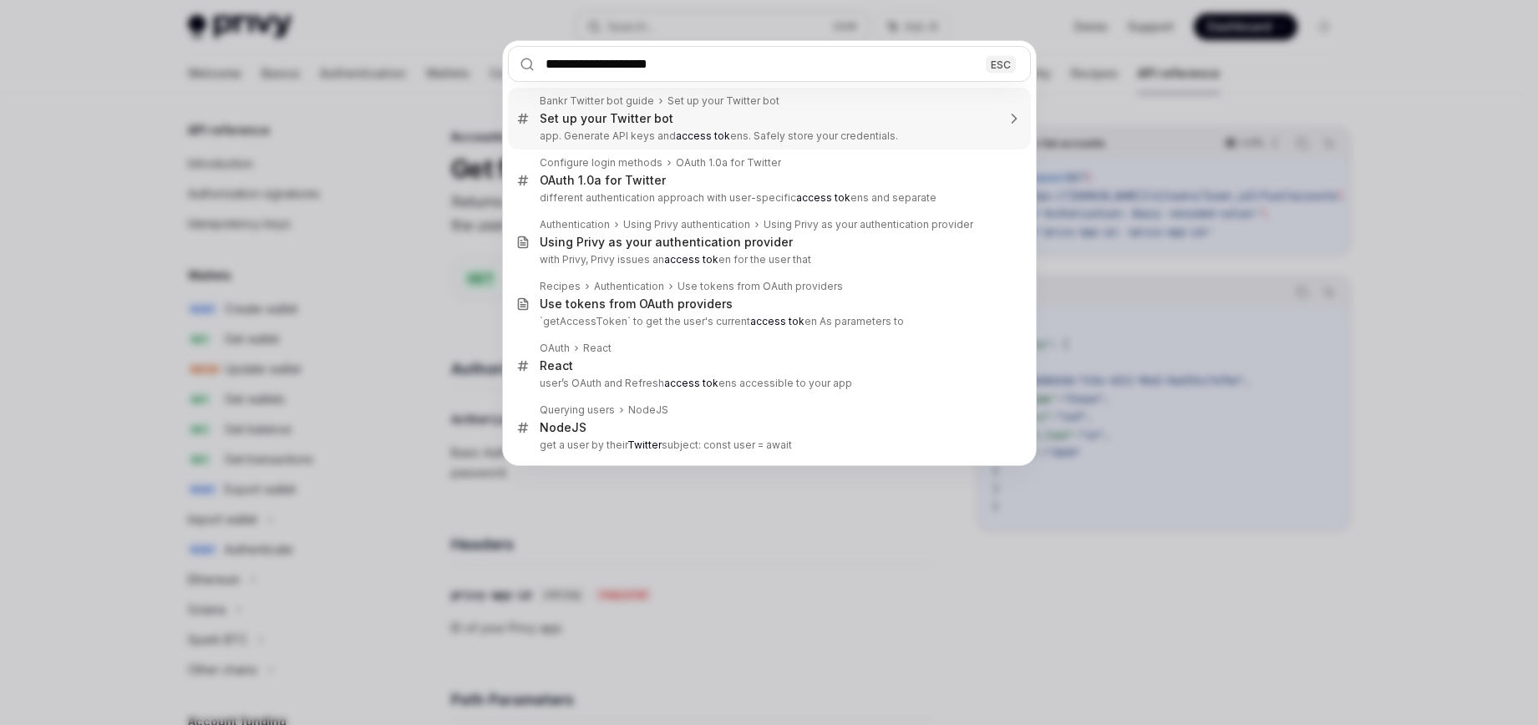
type input "**********"
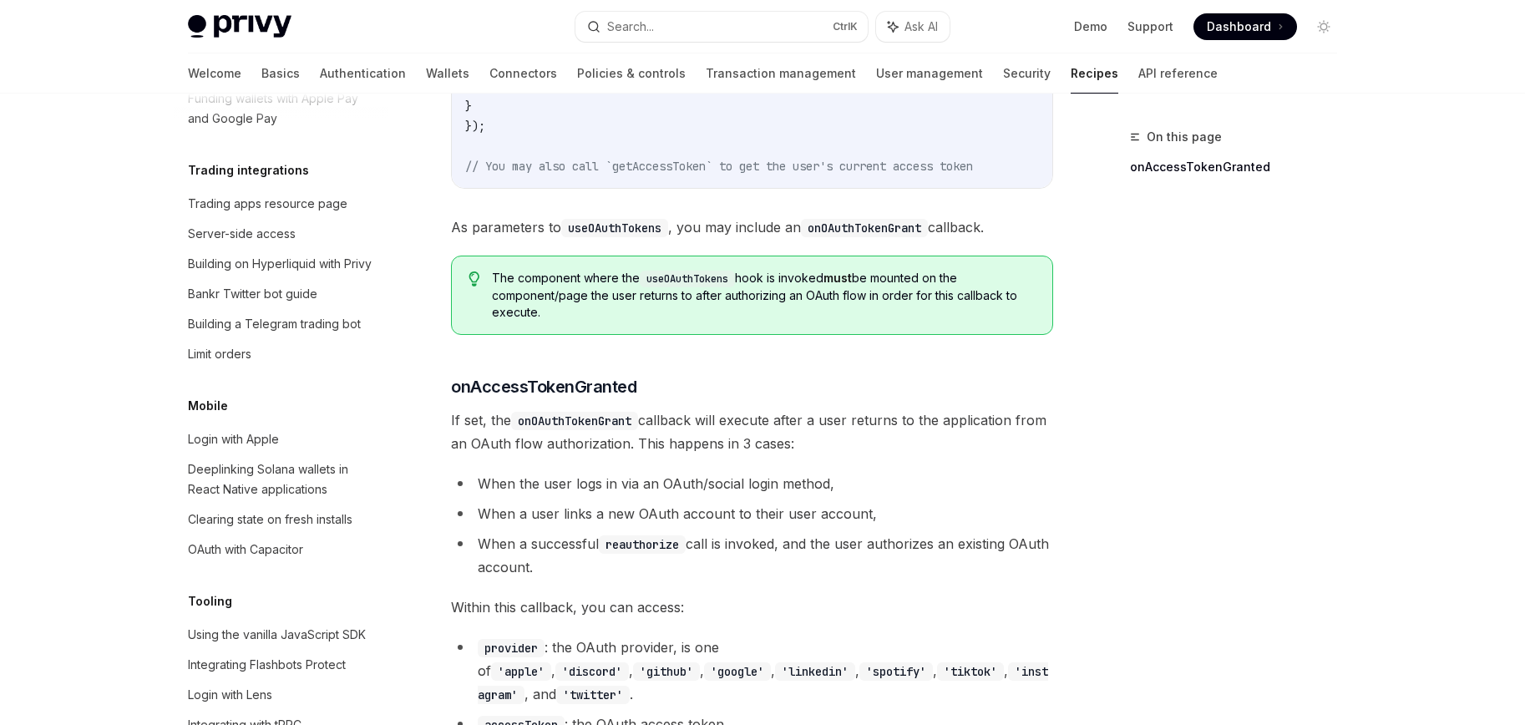
scroll to position [1793, 0]
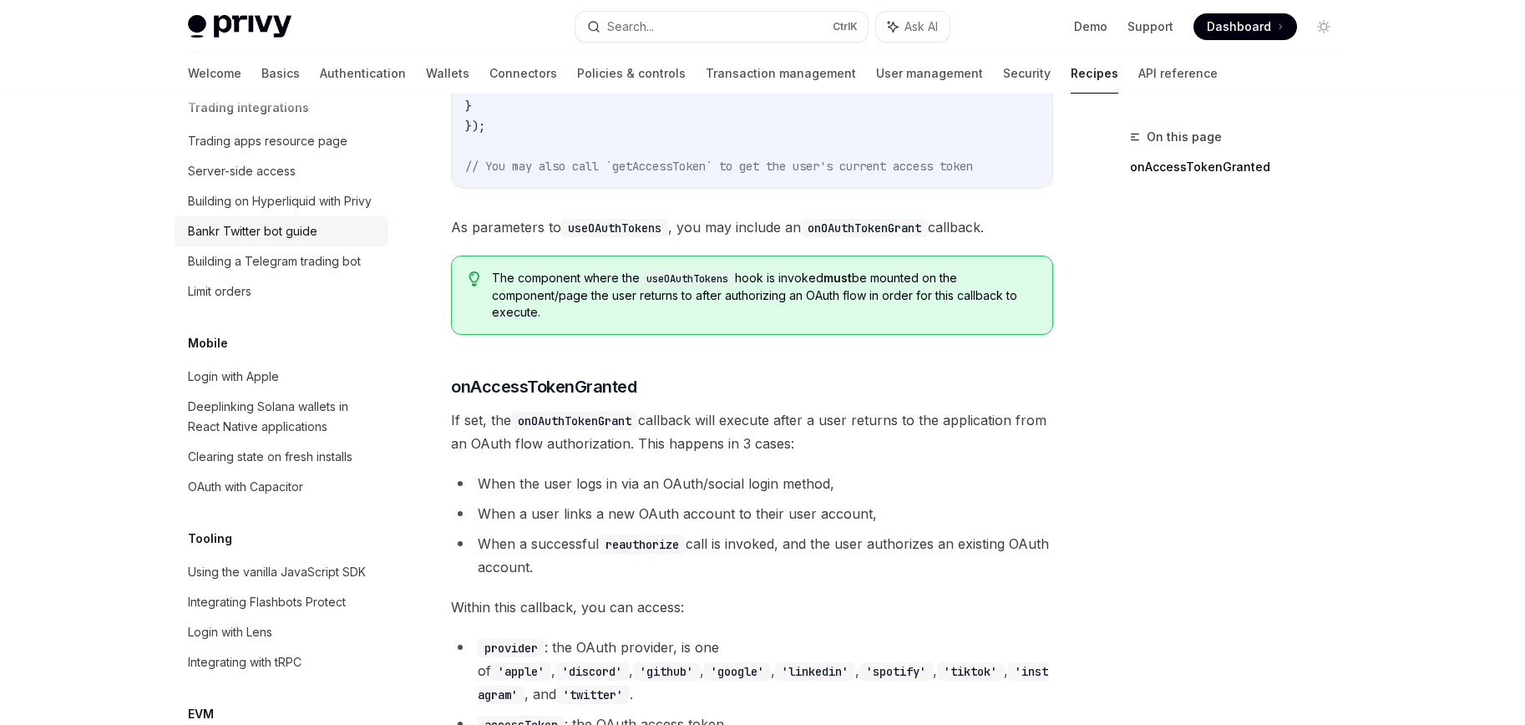
click at [286, 241] on div "Bankr Twitter bot guide" at bounding box center [252, 231] width 129 height 20
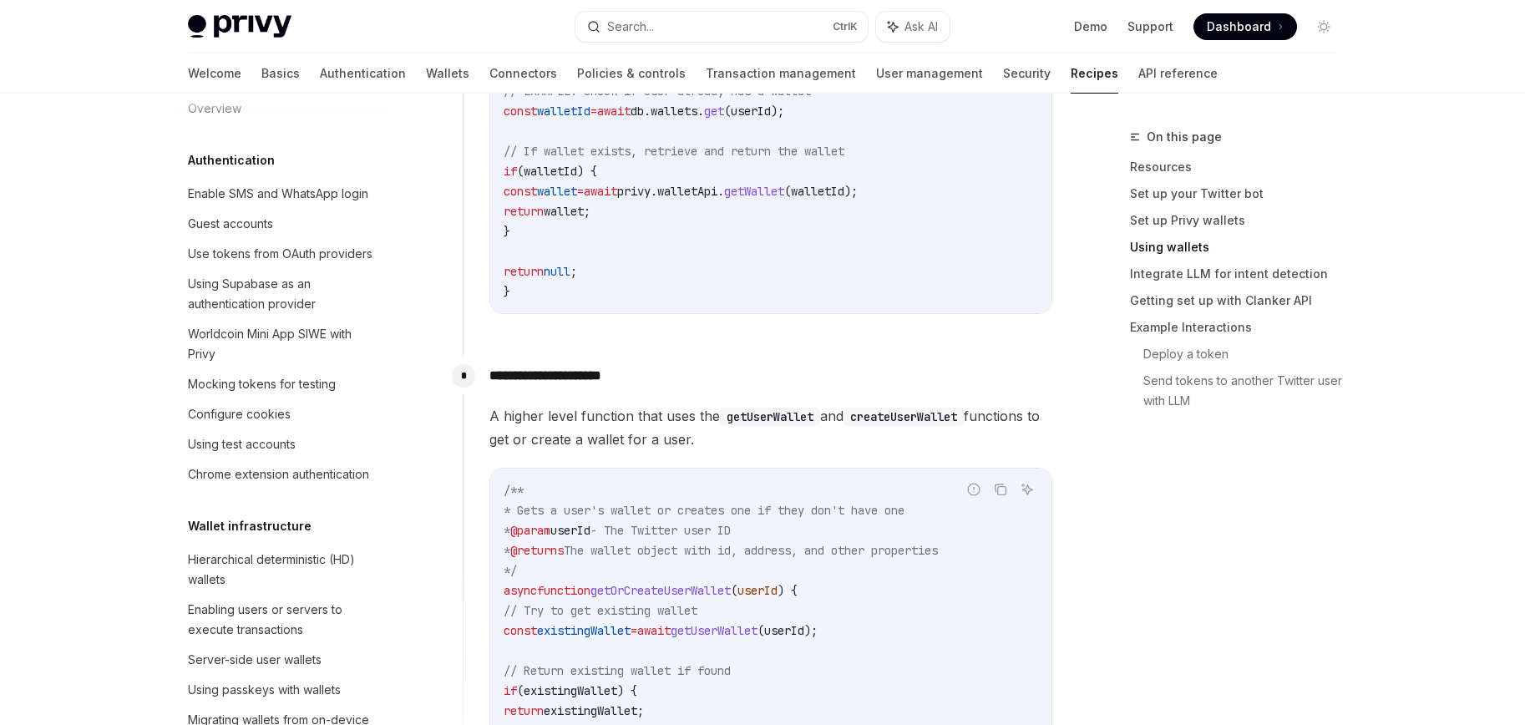
scroll to position [13, 0]
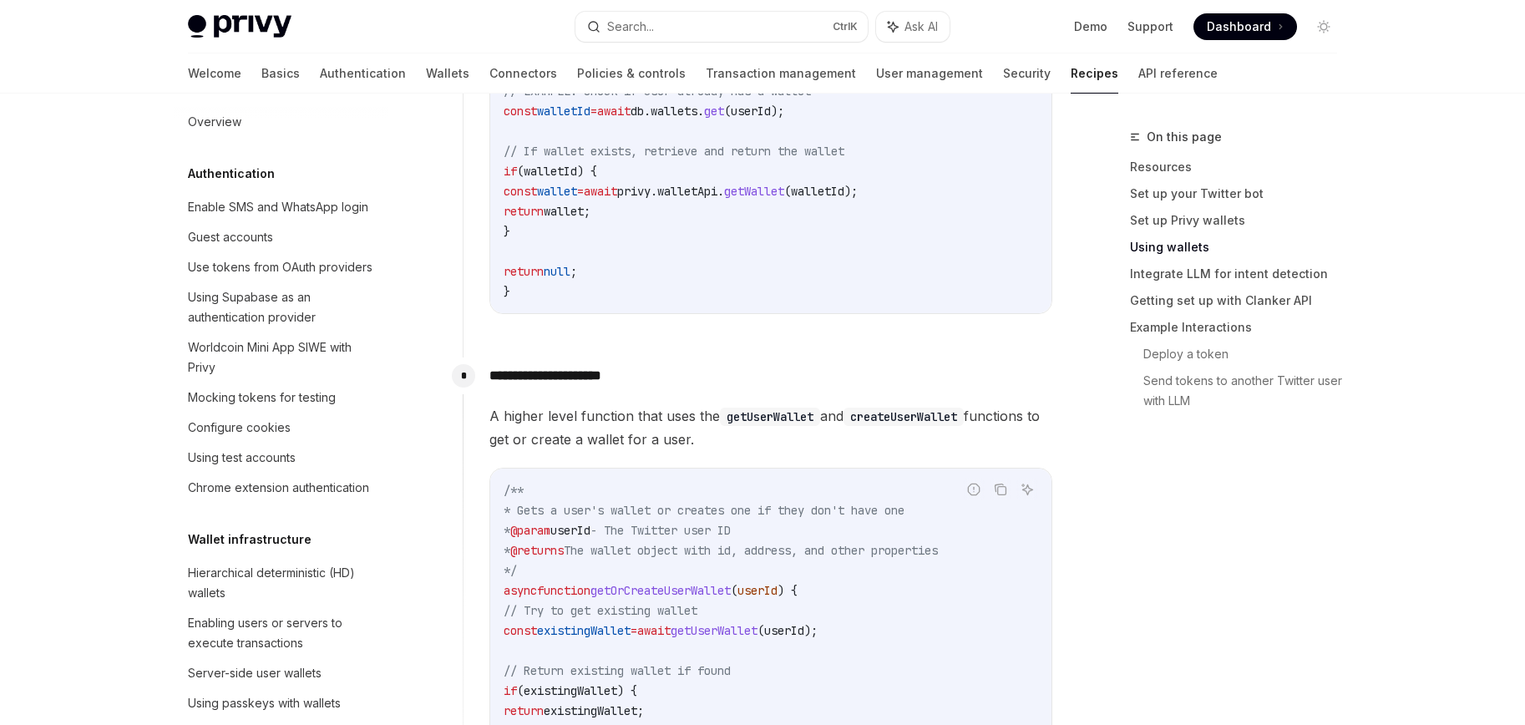
click at [422, 156] on div "**********" at bounding box center [595, 368] width 922 height 3825
click at [307, 277] on div "Use tokens from OAuth providers" at bounding box center [280, 267] width 185 height 20
type textarea "*"
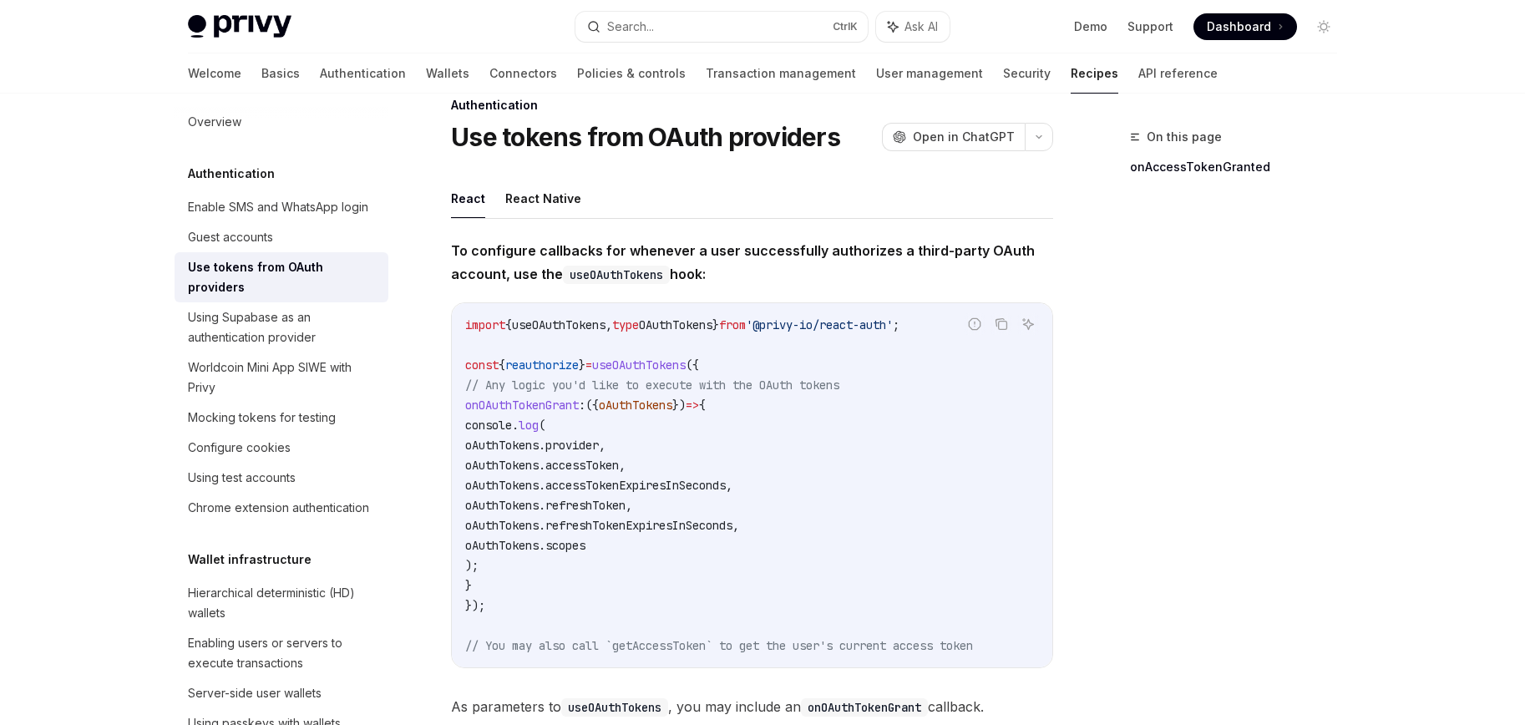
scroll to position [167, 0]
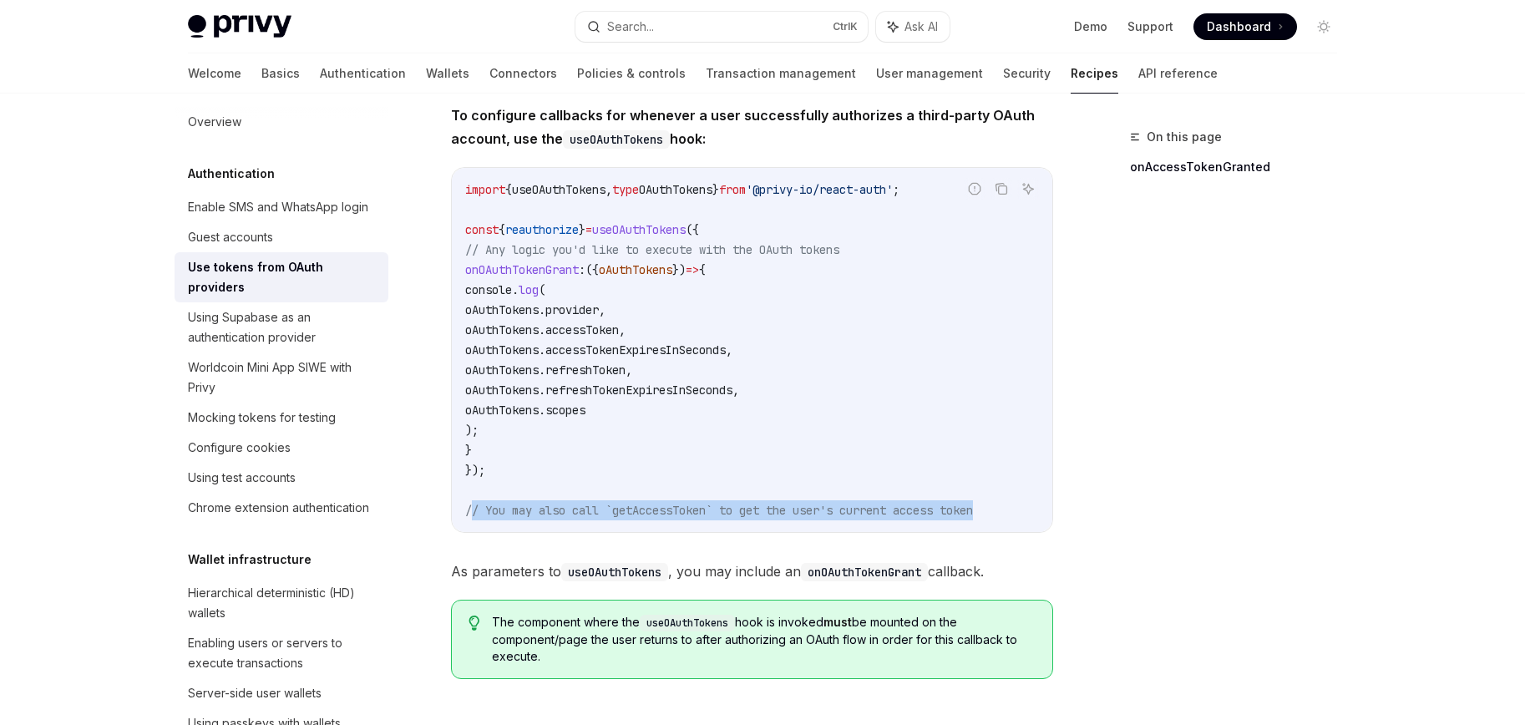
drag, startPoint x: 1005, startPoint y: 510, endPoint x: 473, endPoint y: 518, distance: 532.1
click at [473, 518] on code "import { useOAuthTokens , type OAuthTokens } from '@privy-io/react-auth' ; cons…" at bounding box center [752, 350] width 574 height 341
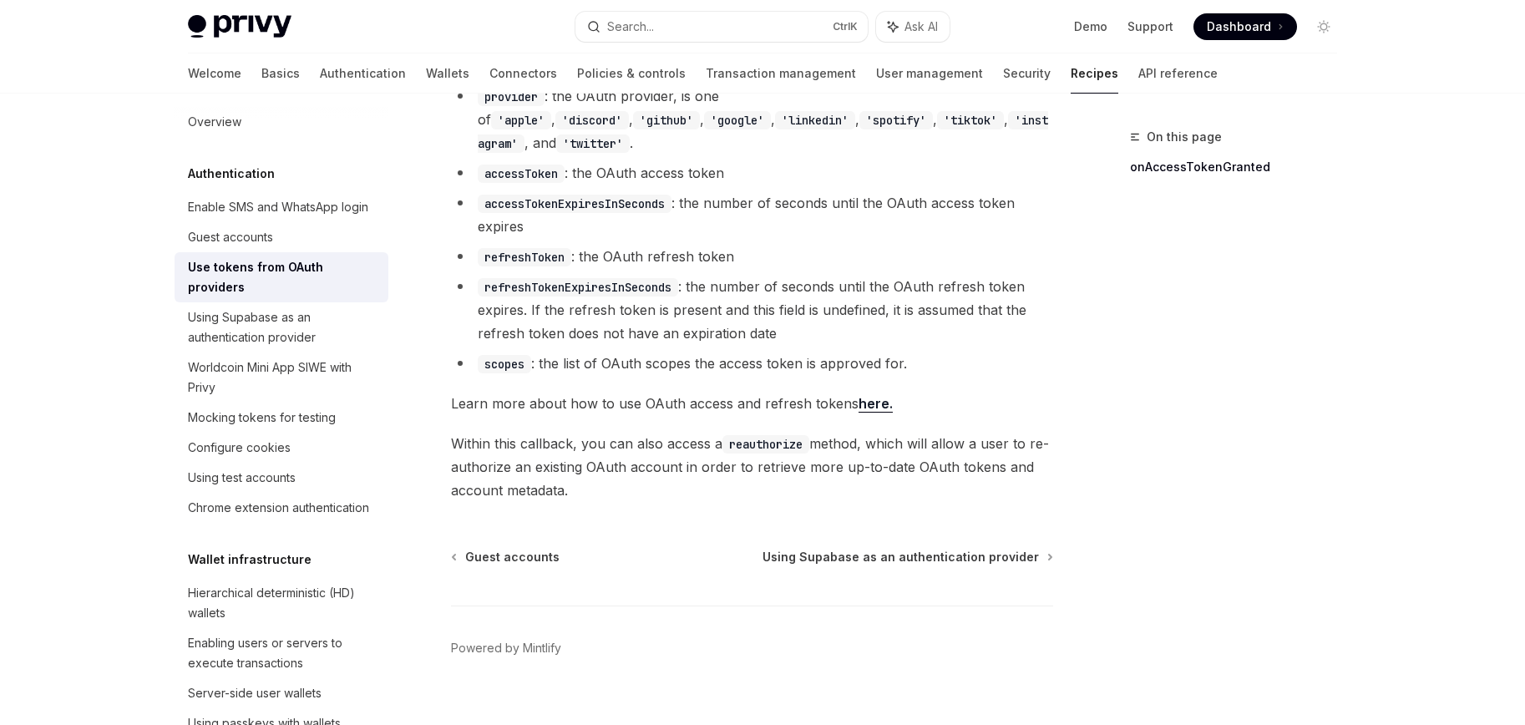
scroll to position [1064, 0]
click at [865, 393] on link "here." at bounding box center [876, 402] width 34 height 18
